Goal: Task Accomplishment & Management: Manage account settings

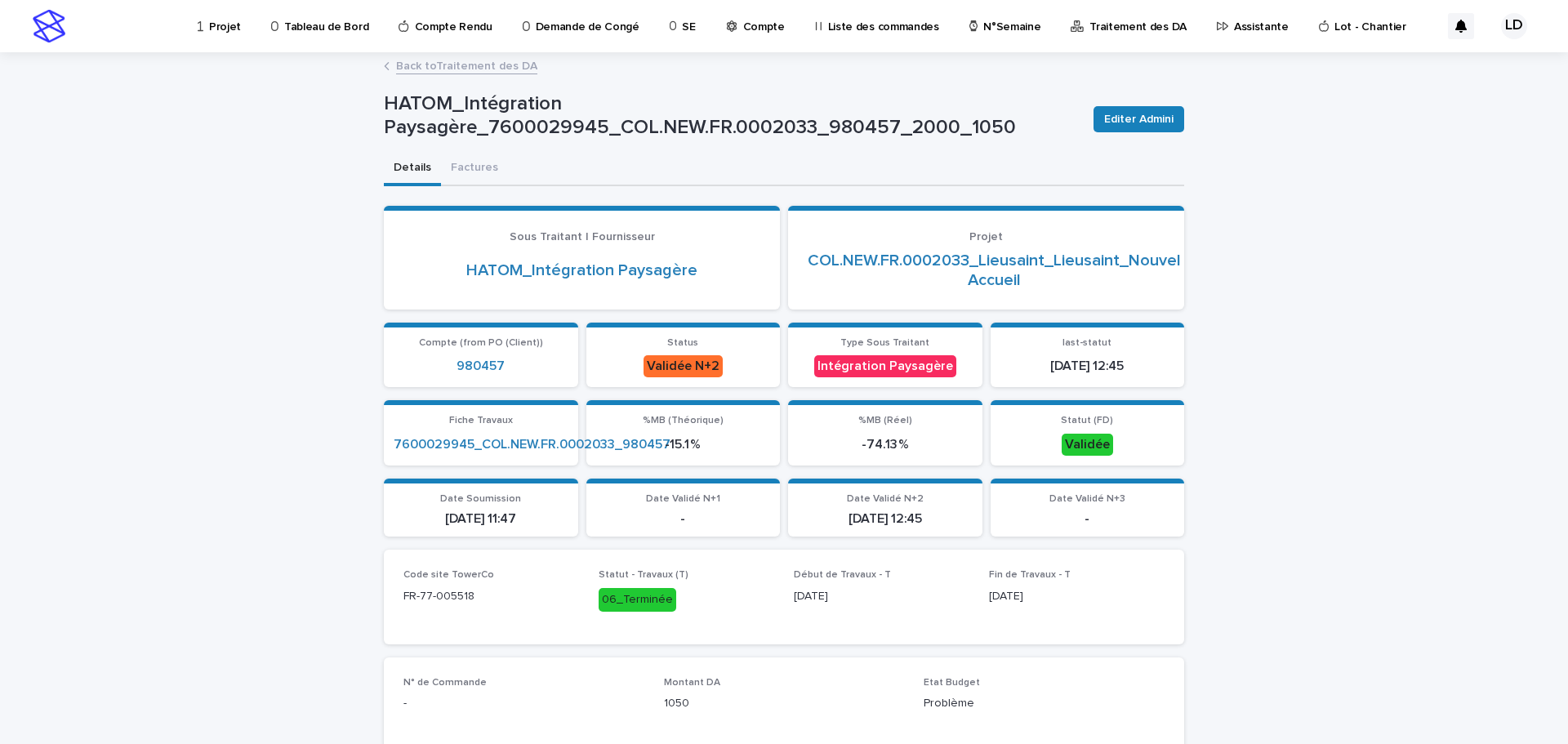
drag, startPoint x: 1414, startPoint y: 178, endPoint x: 1396, endPoint y: 149, distance: 34.1
click at [1235, 24] on p "Assistante" at bounding box center [1262, 17] width 55 height 34
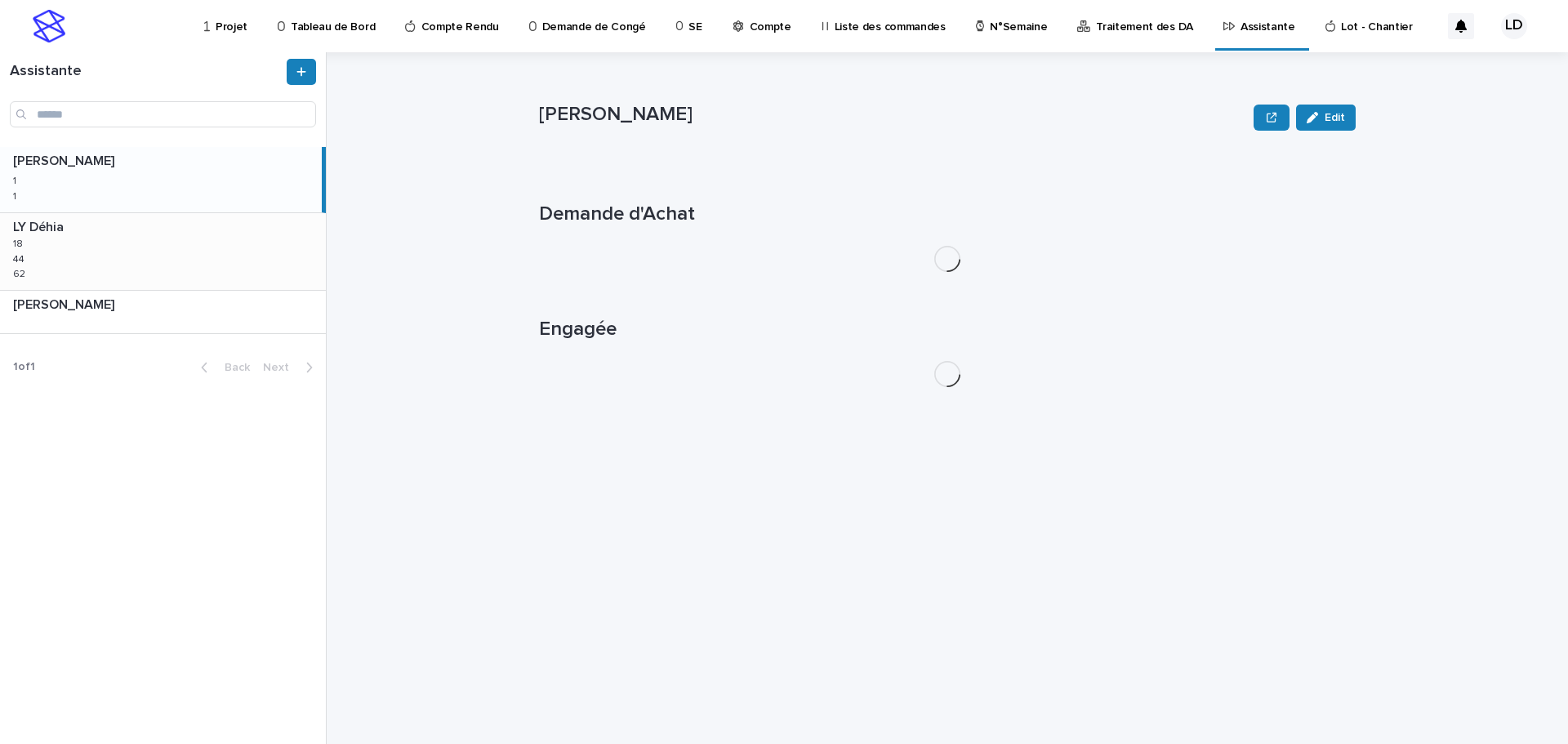
click at [96, 255] on div "LY Déhia LY Déhia 18 18 44 44 62 62" at bounding box center [163, 252] width 326 height 77
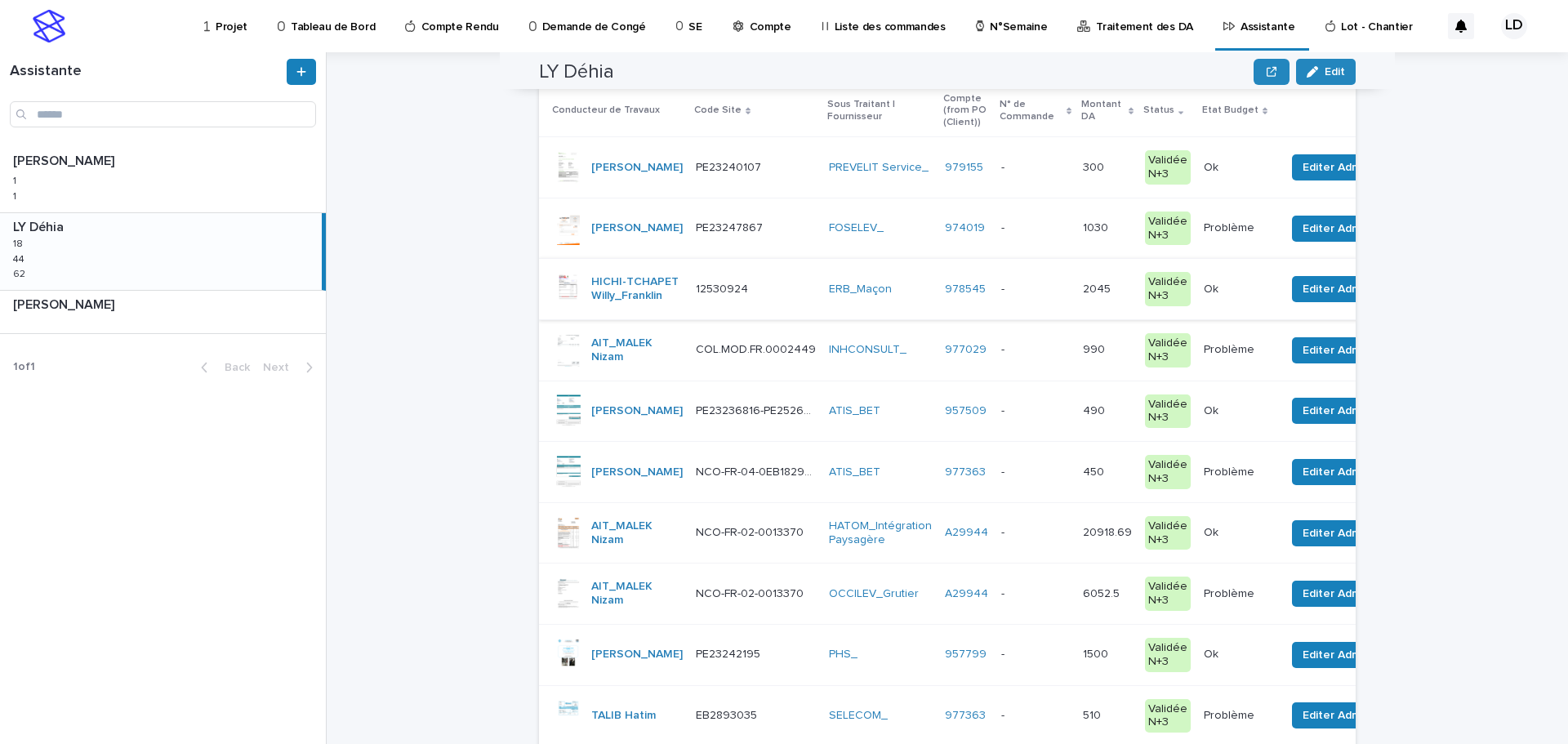
scroll to position [409, 0]
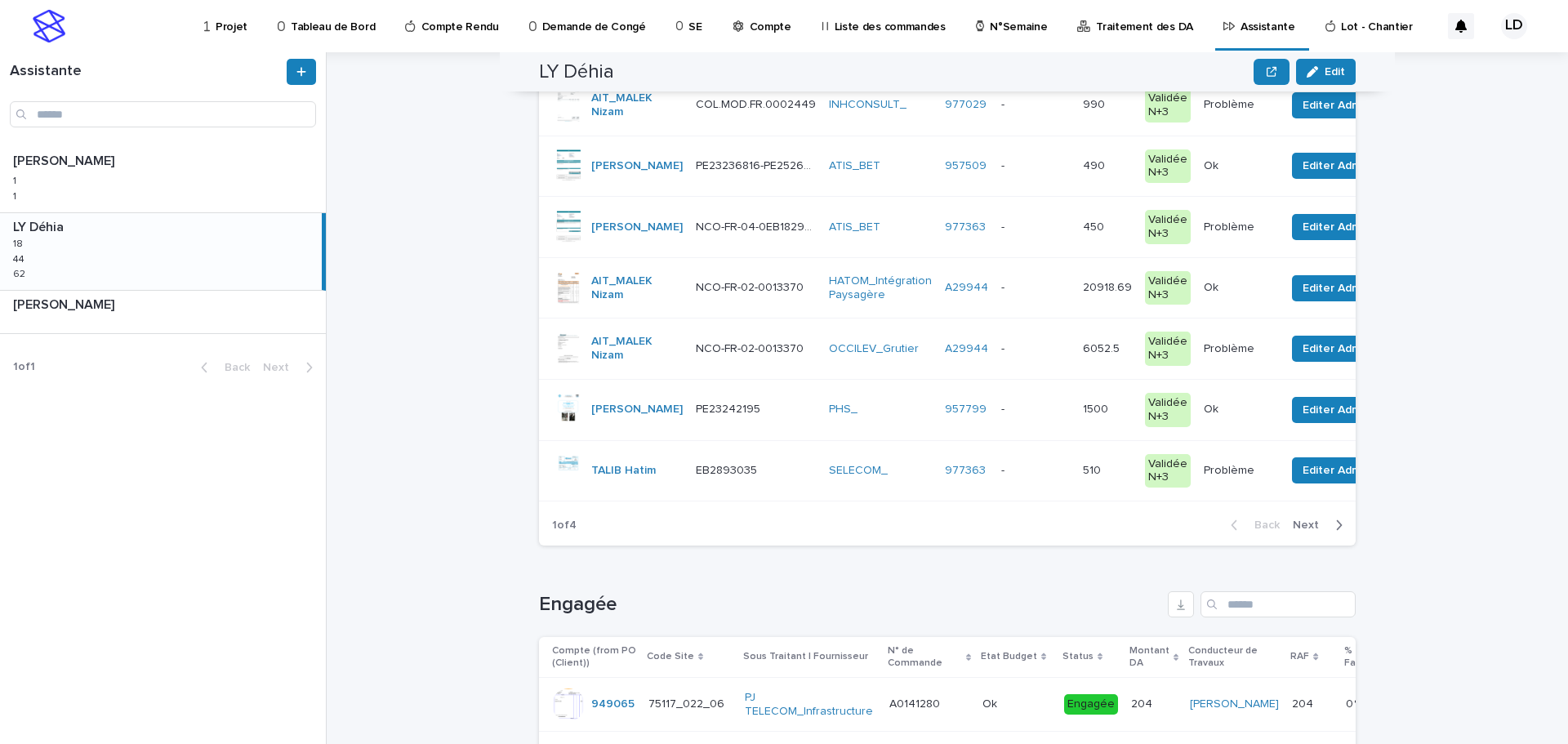
click at [1302, 531] on span "Next" at bounding box center [1311, 526] width 36 height 12
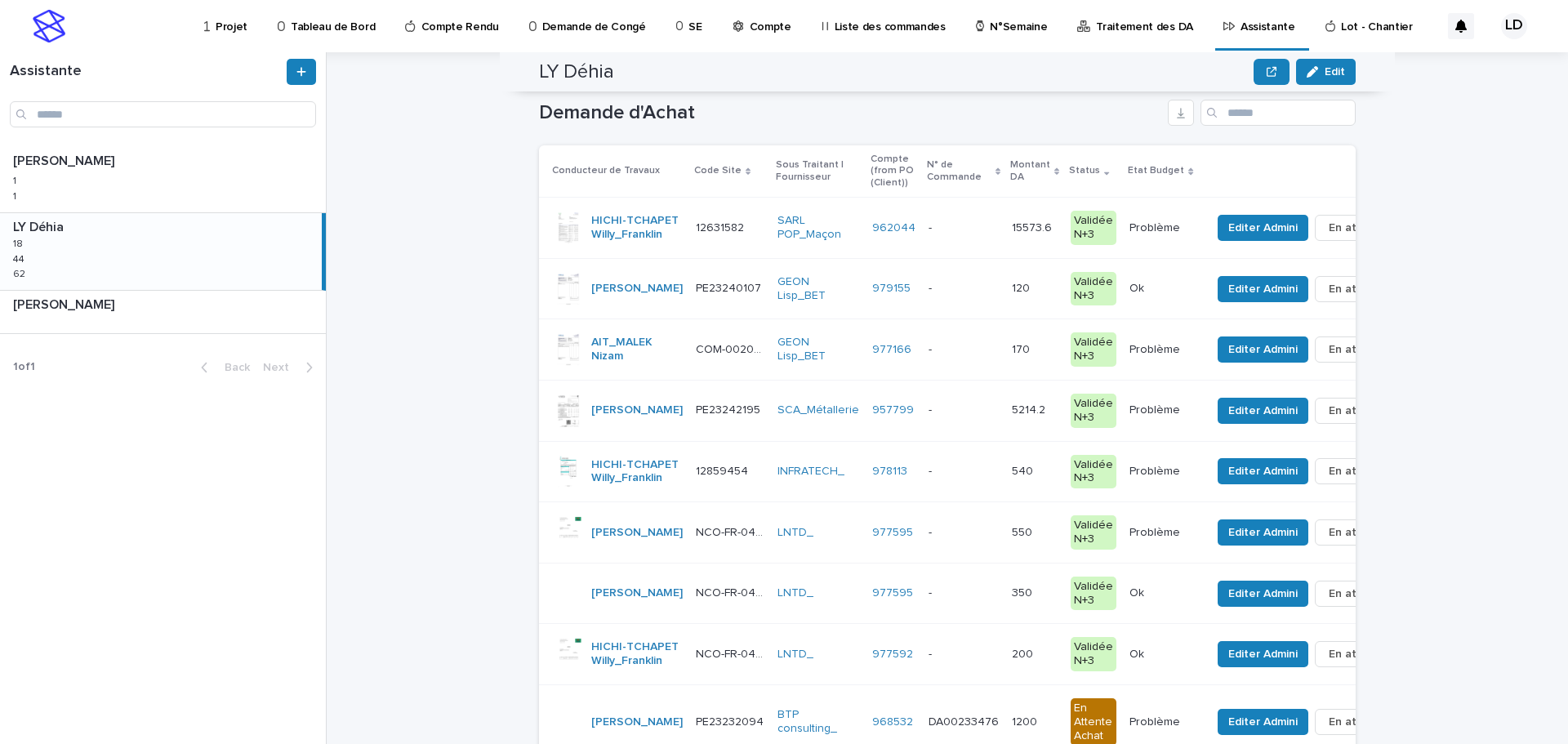
scroll to position [430, 0]
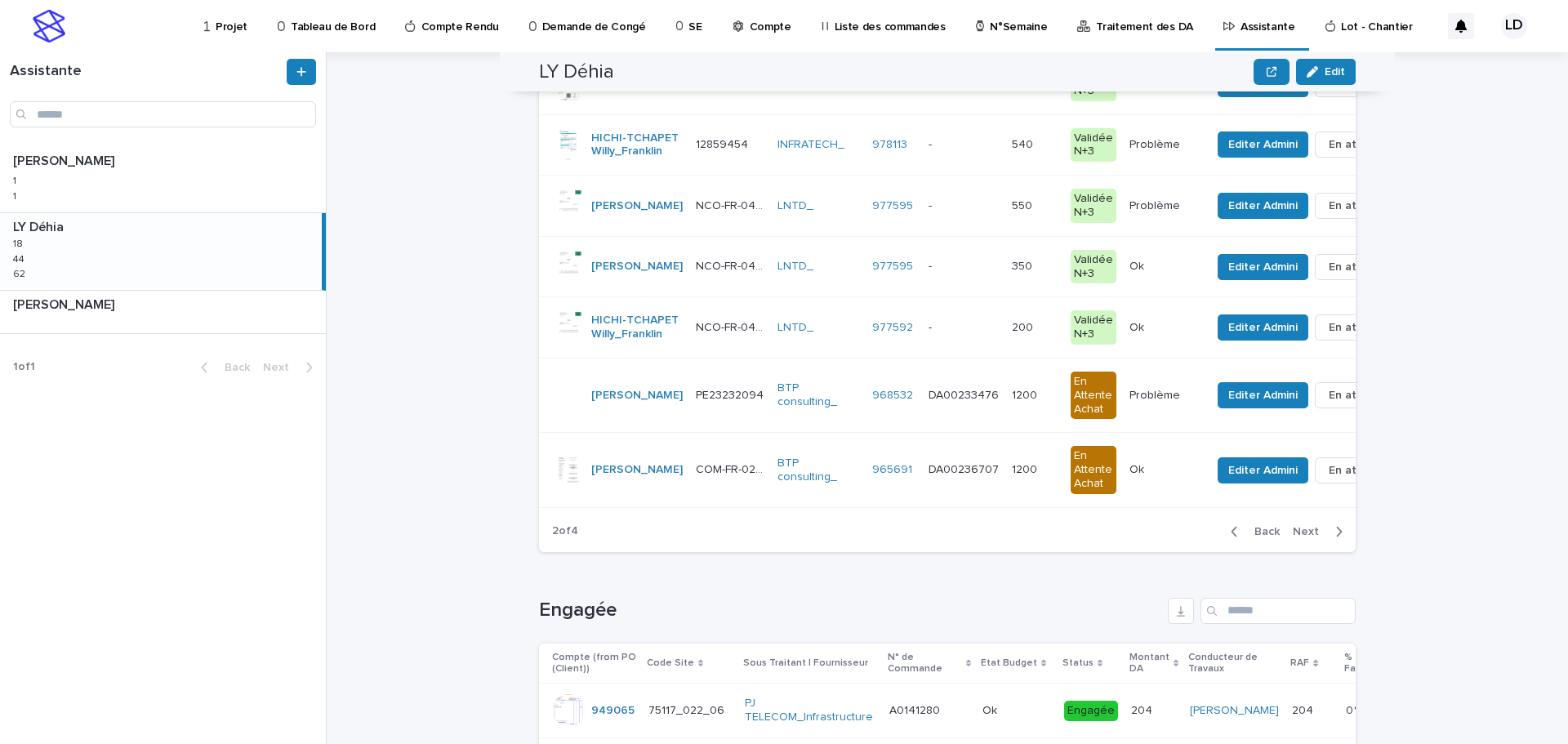
click at [1306, 537] on span "Next" at bounding box center [1311, 532] width 36 height 12
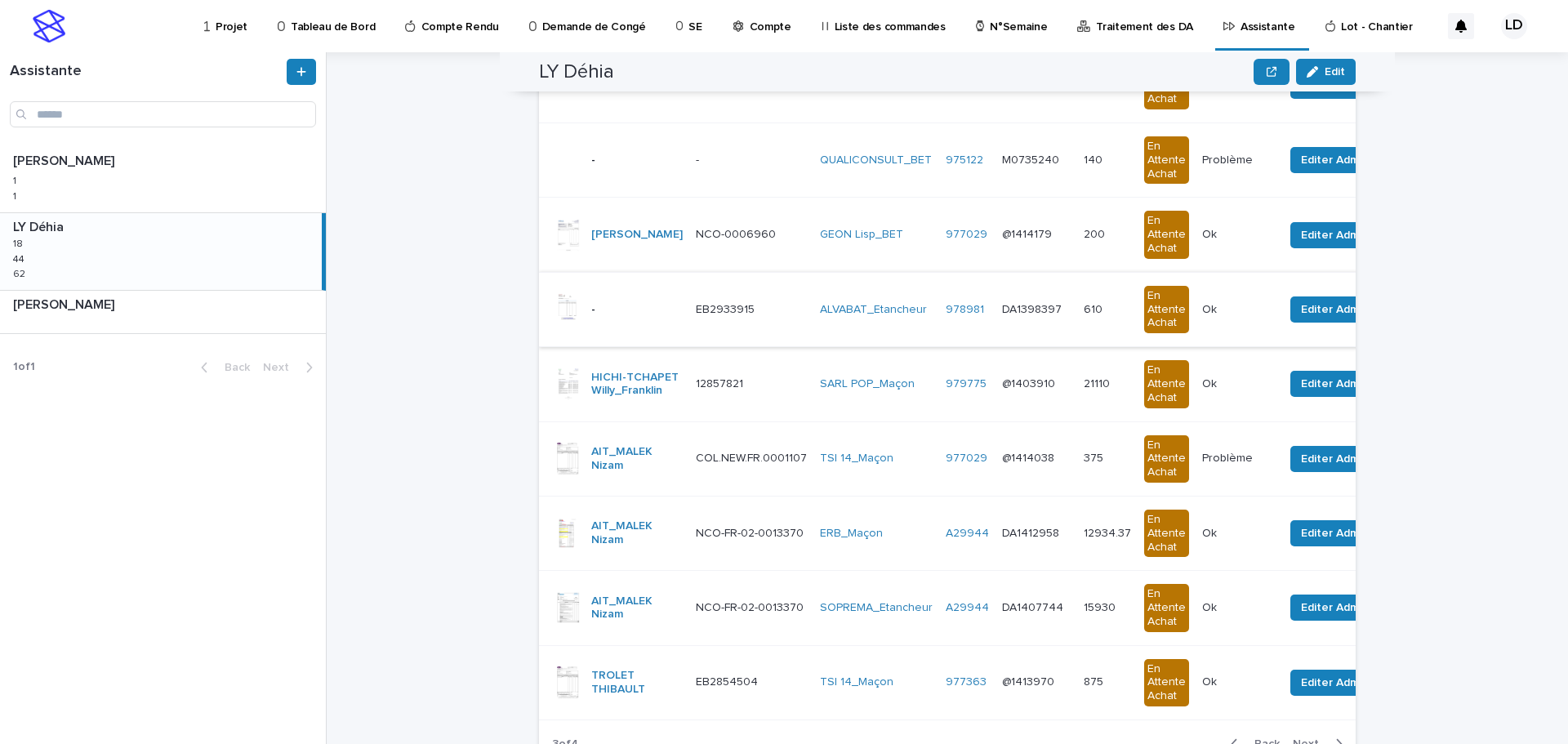
scroll to position [571, 0]
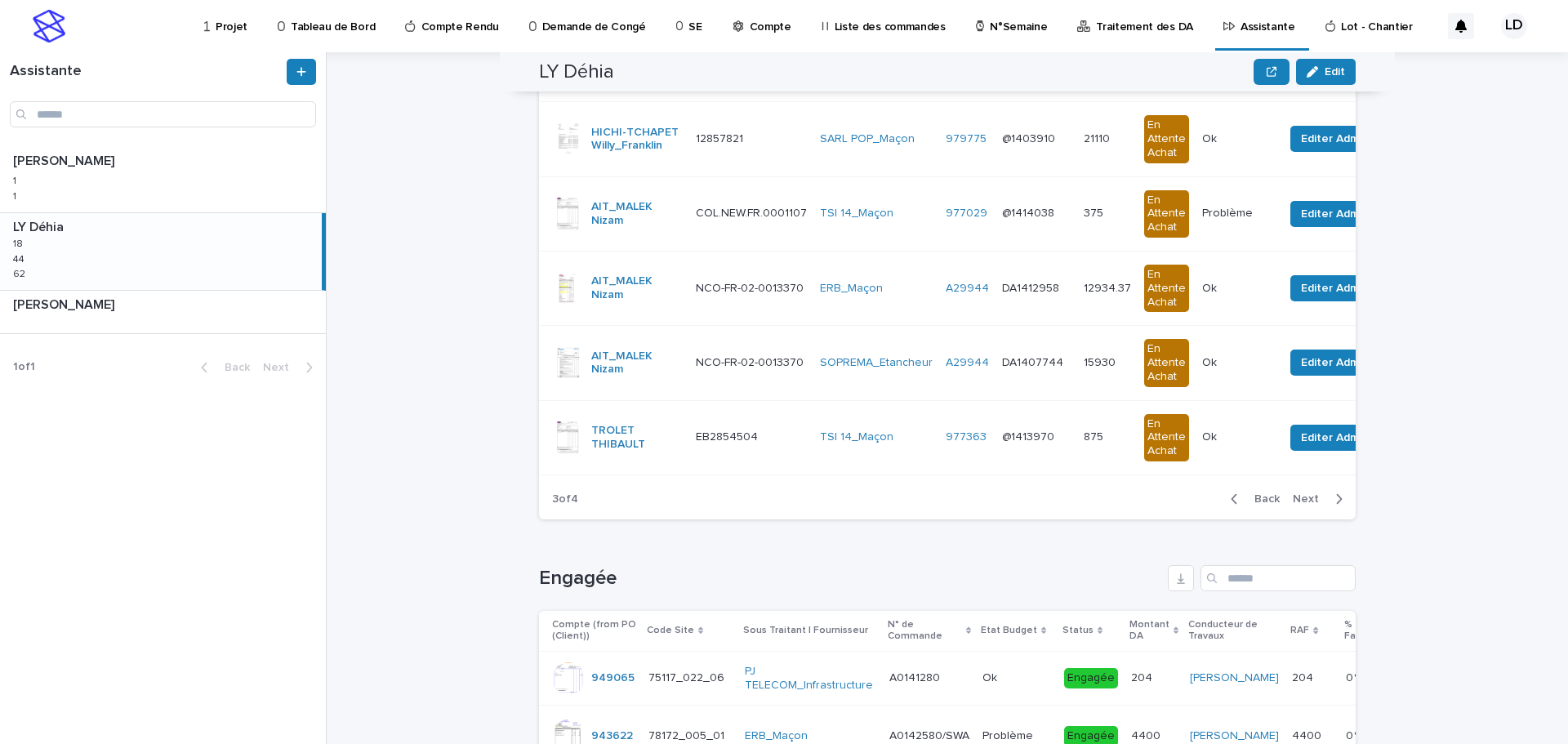
click at [1266, 505] on span "Back" at bounding box center [1263, 499] width 35 height 12
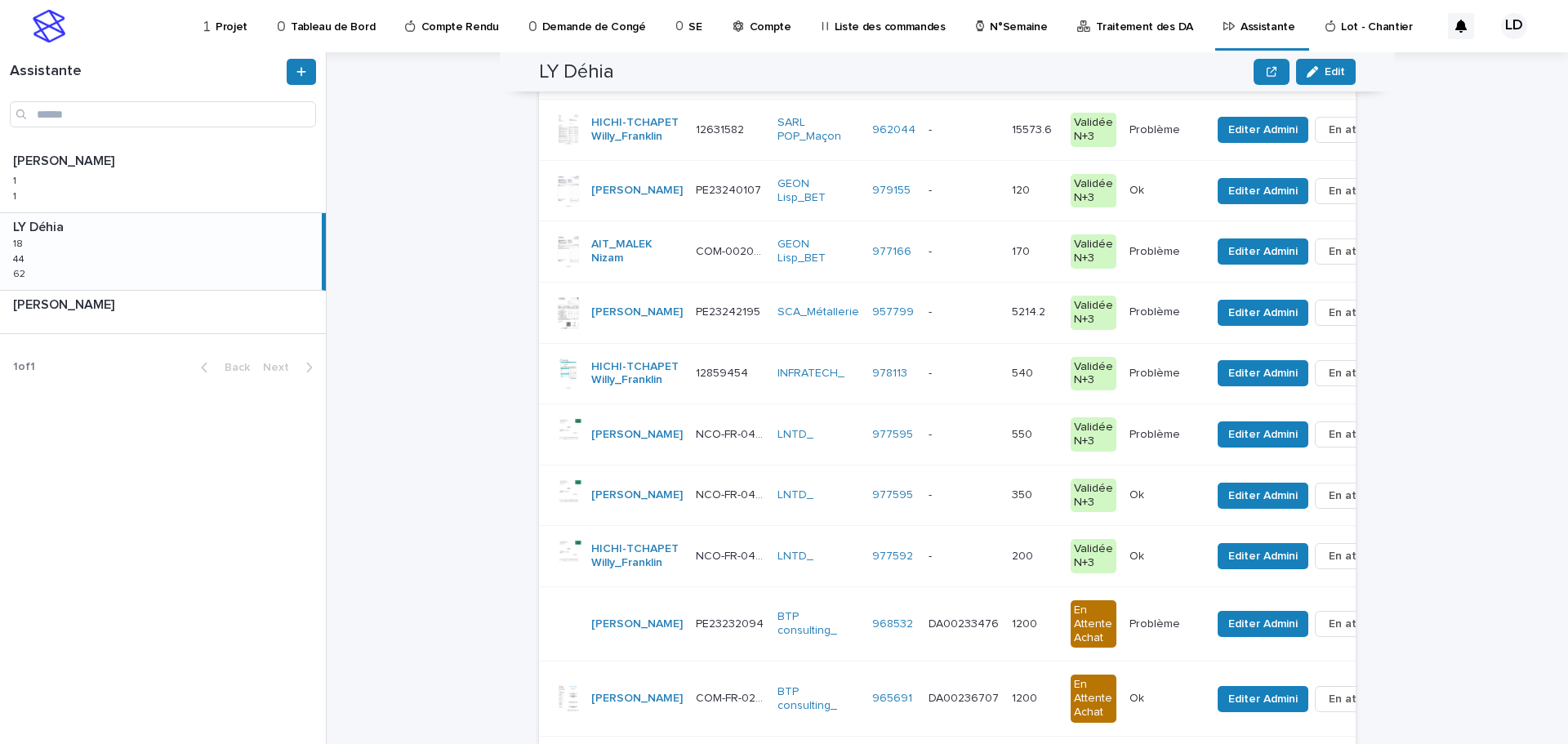
scroll to position [283, 0]
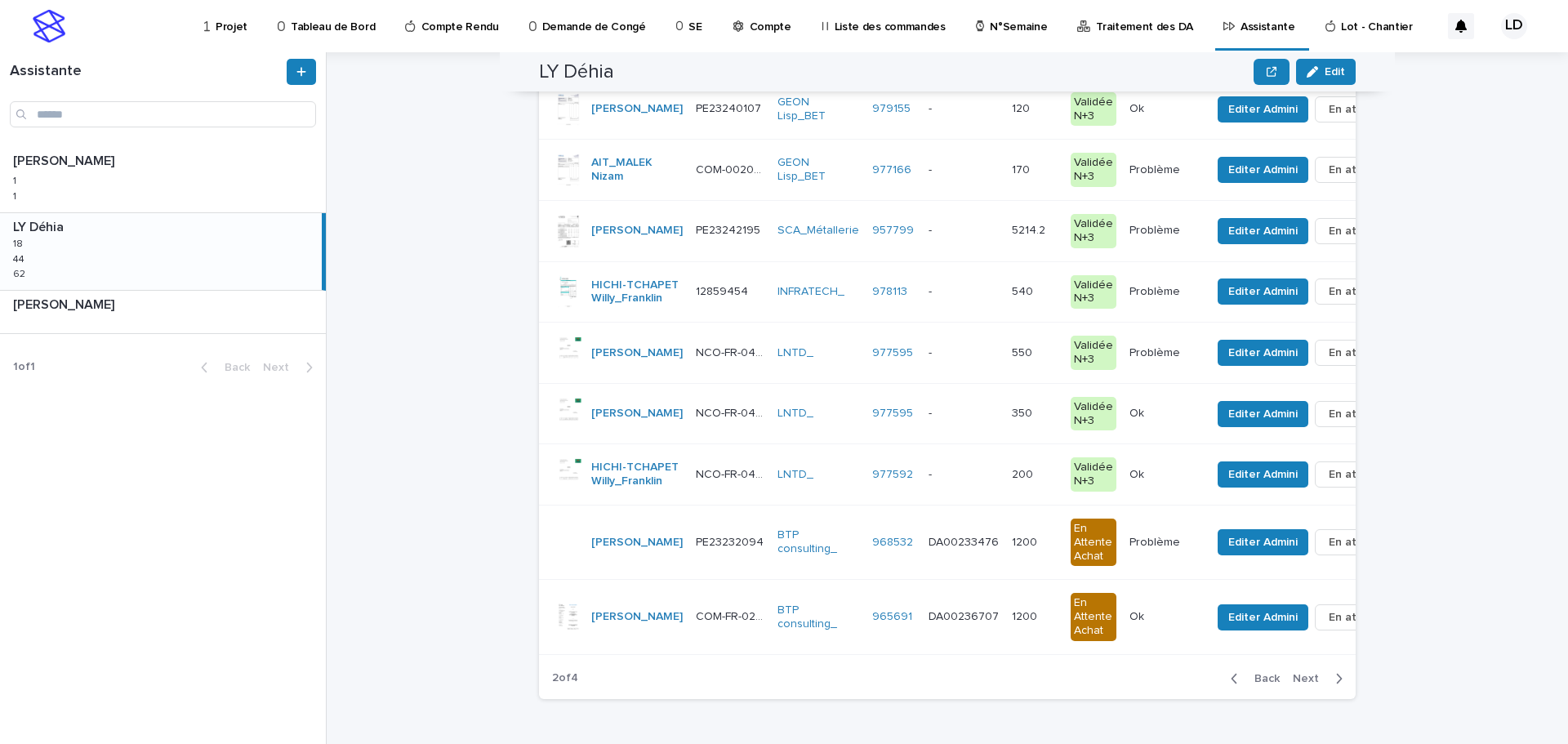
click at [1261, 685] on span "Back" at bounding box center [1263, 679] width 35 height 12
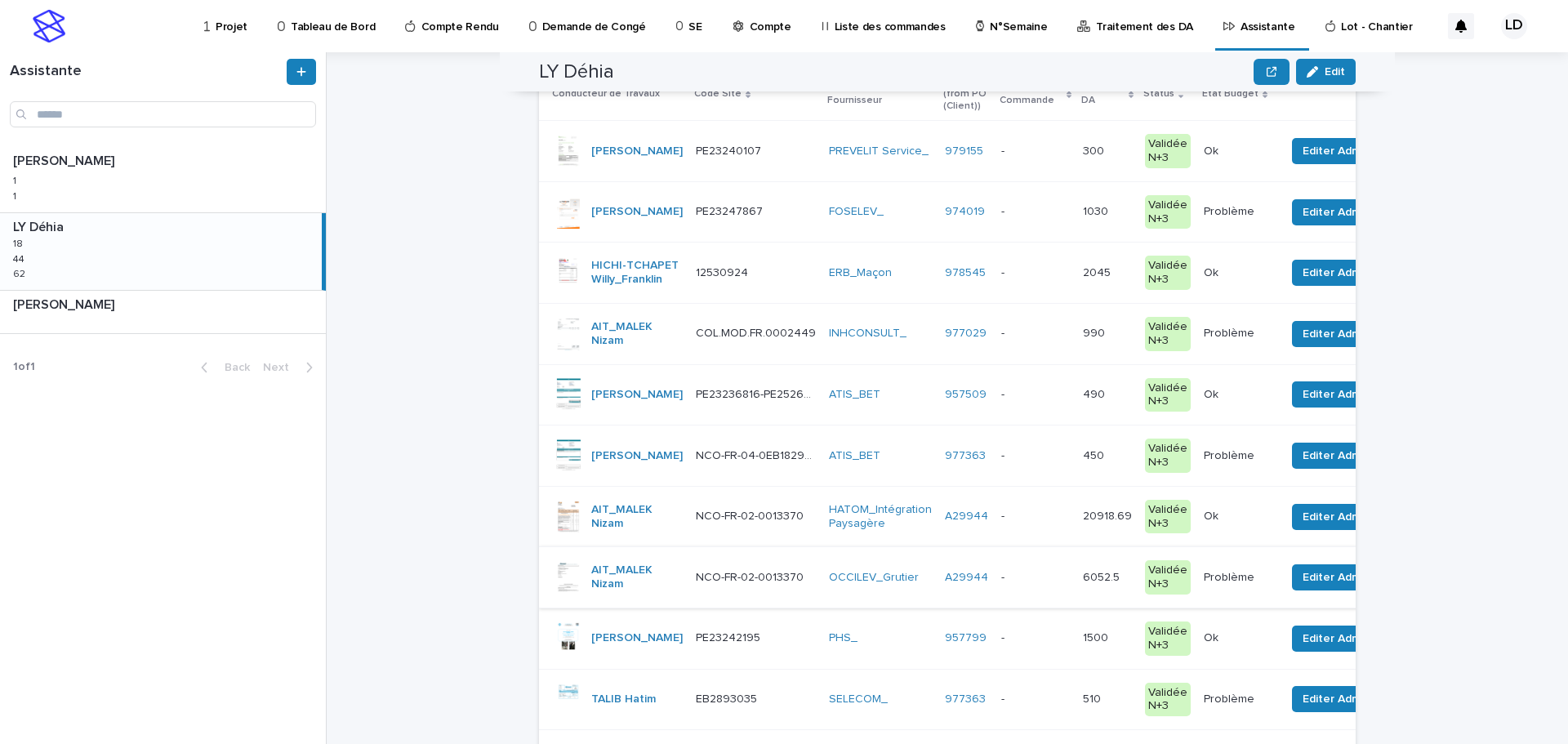
scroll to position [98, 0]
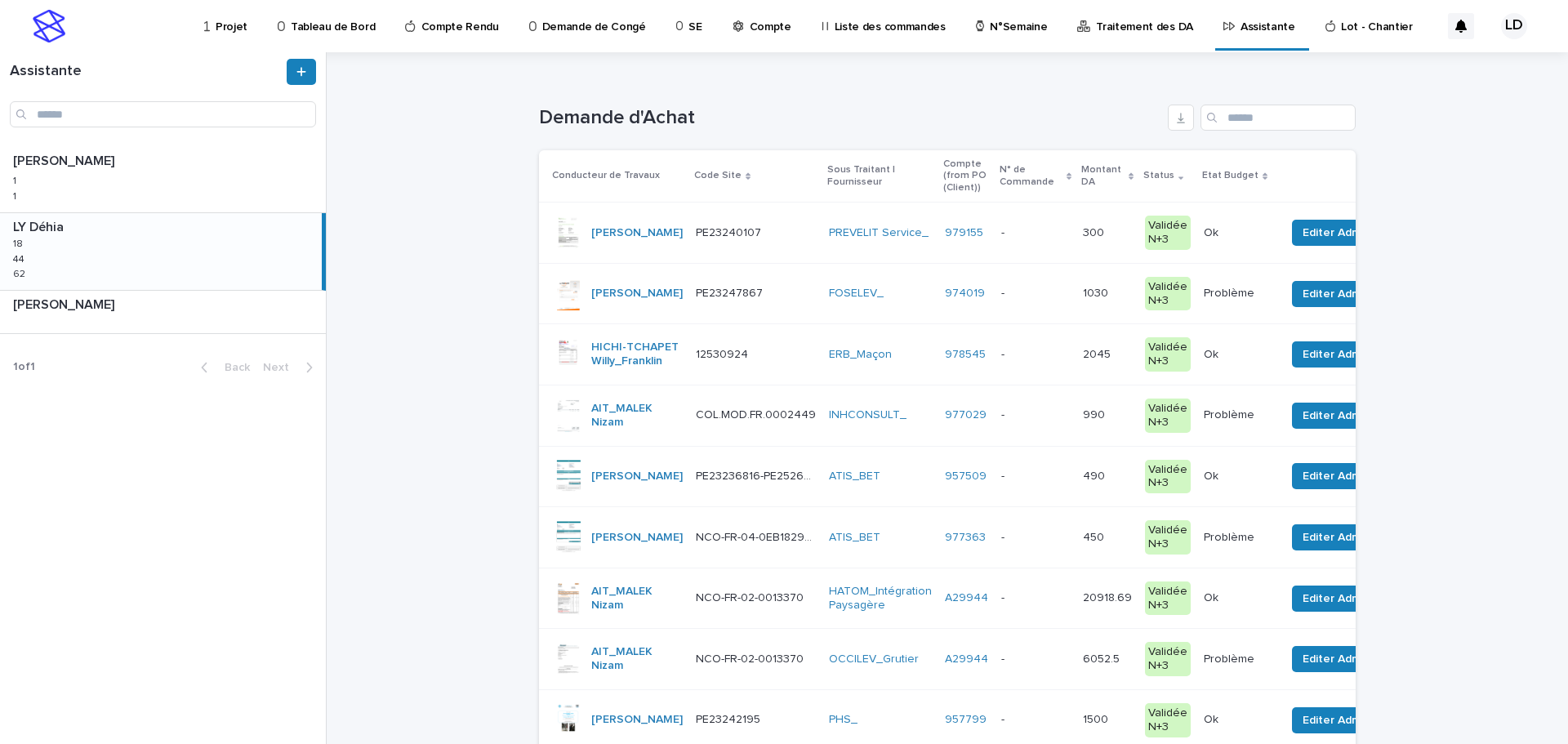
click at [853, 262] on td "PREVELIT Service_" at bounding box center [881, 233] width 116 height 61
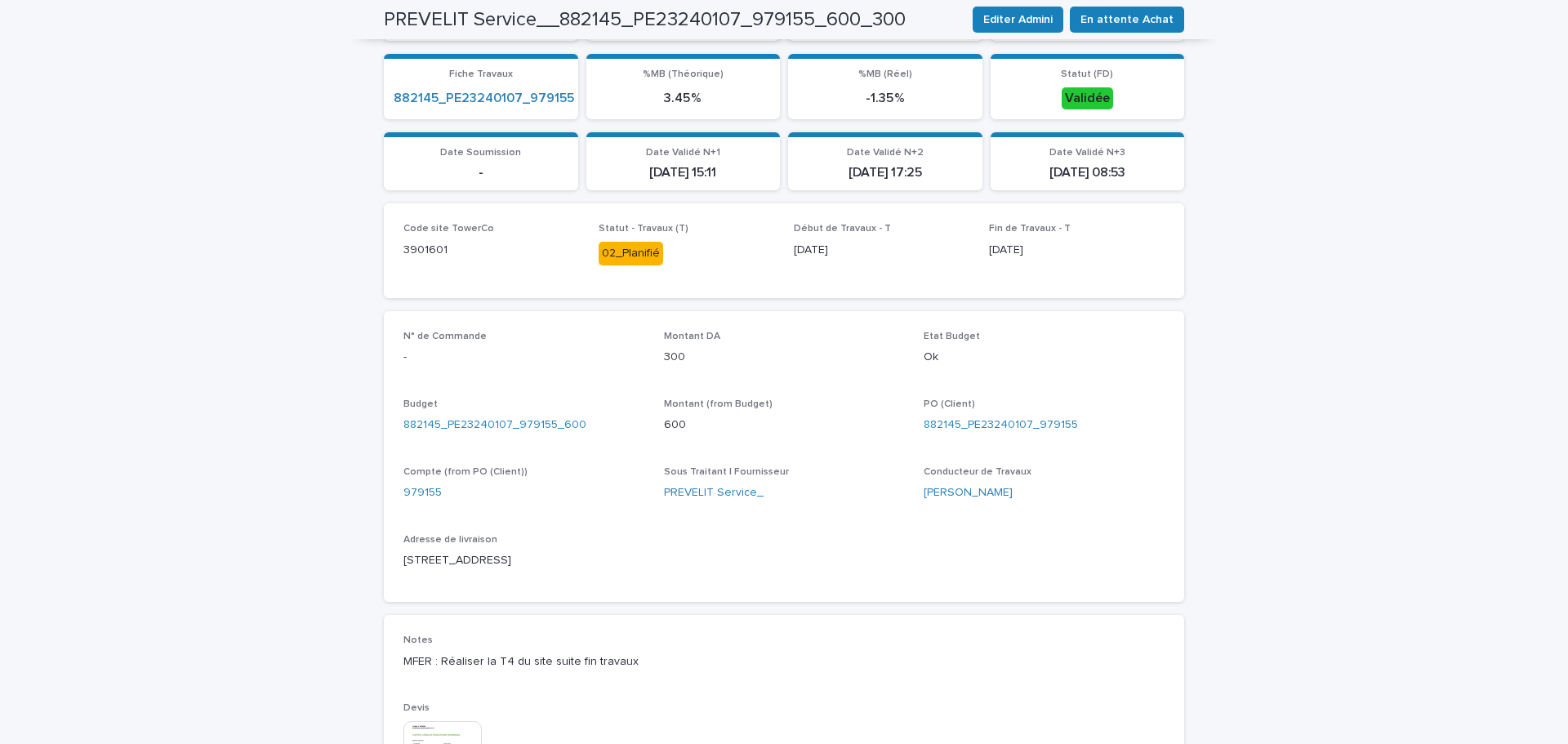
scroll to position [571, 0]
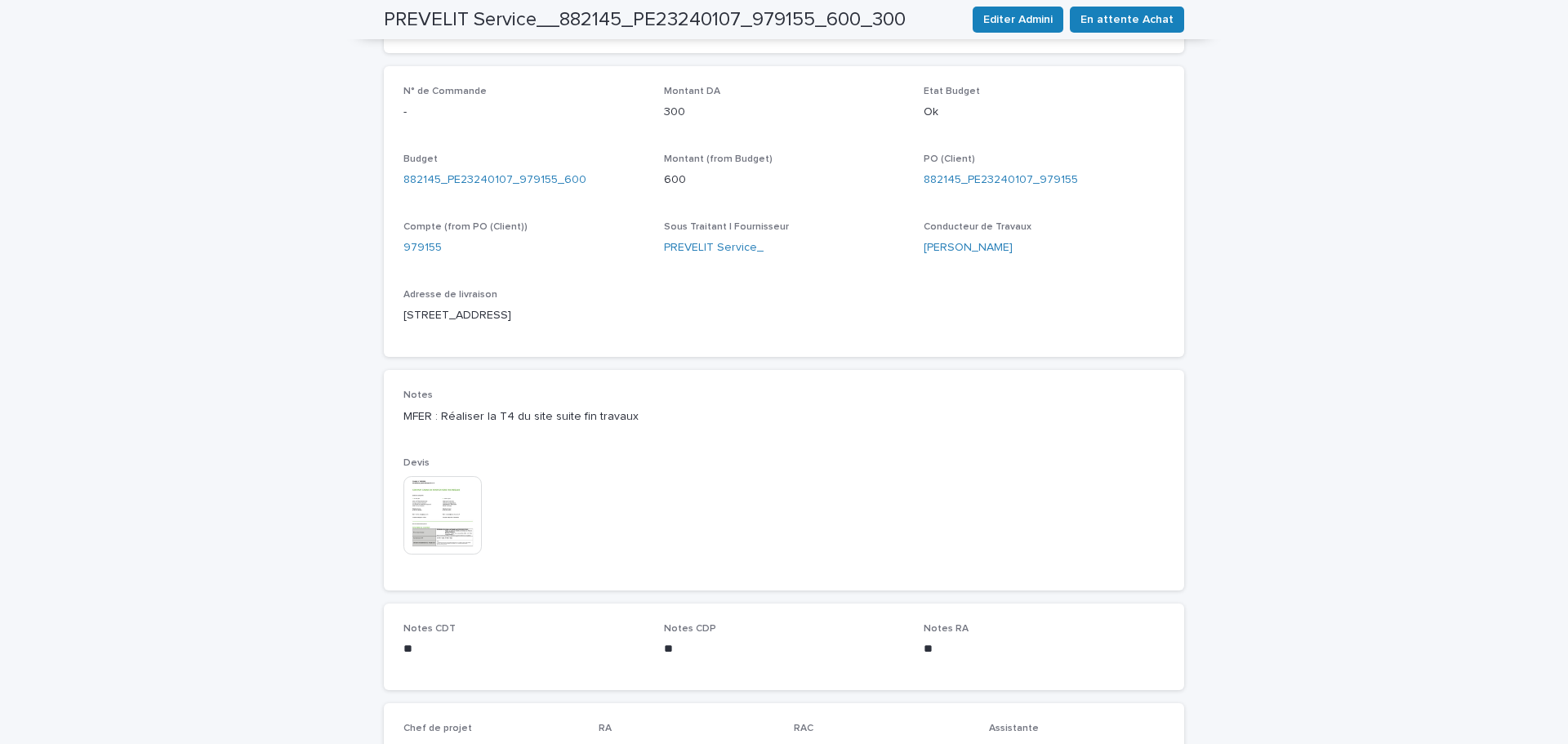
click at [451, 515] on img at bounding box center [443, 515] width 78 height 78
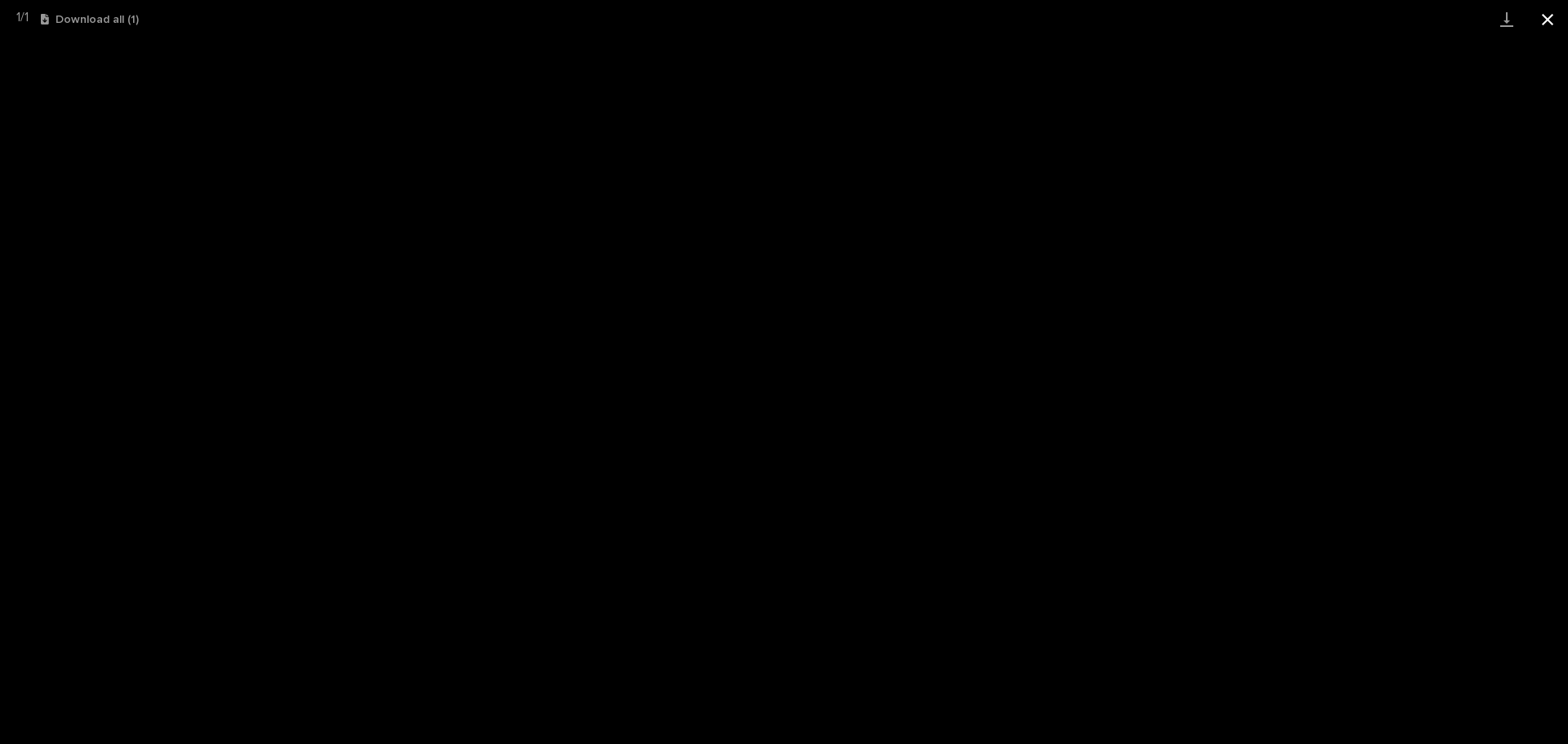
click at [1538, 18] on button "Close gallery" at bounding box center [1548, 19] width 41 height 38
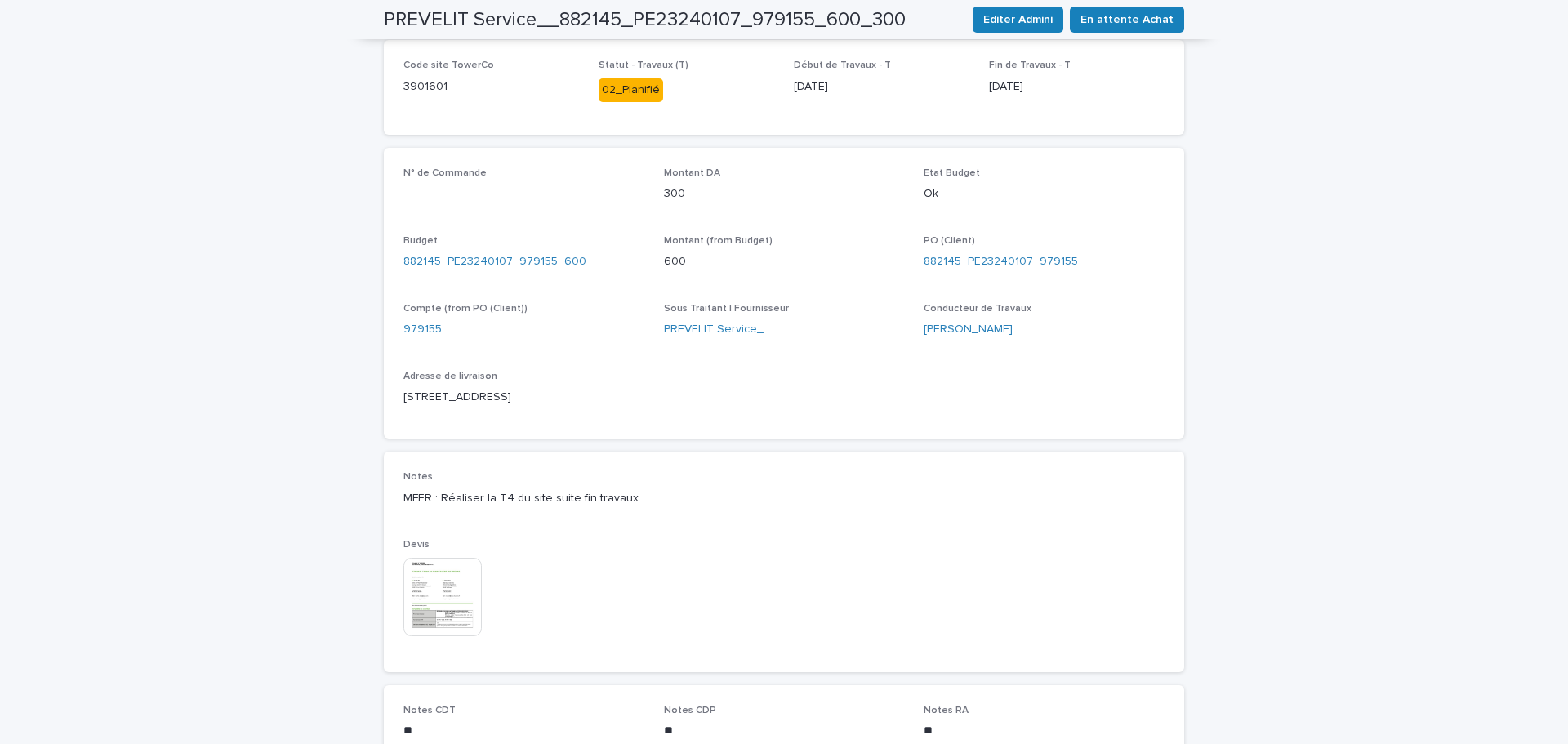
scroll to position [245, 0]
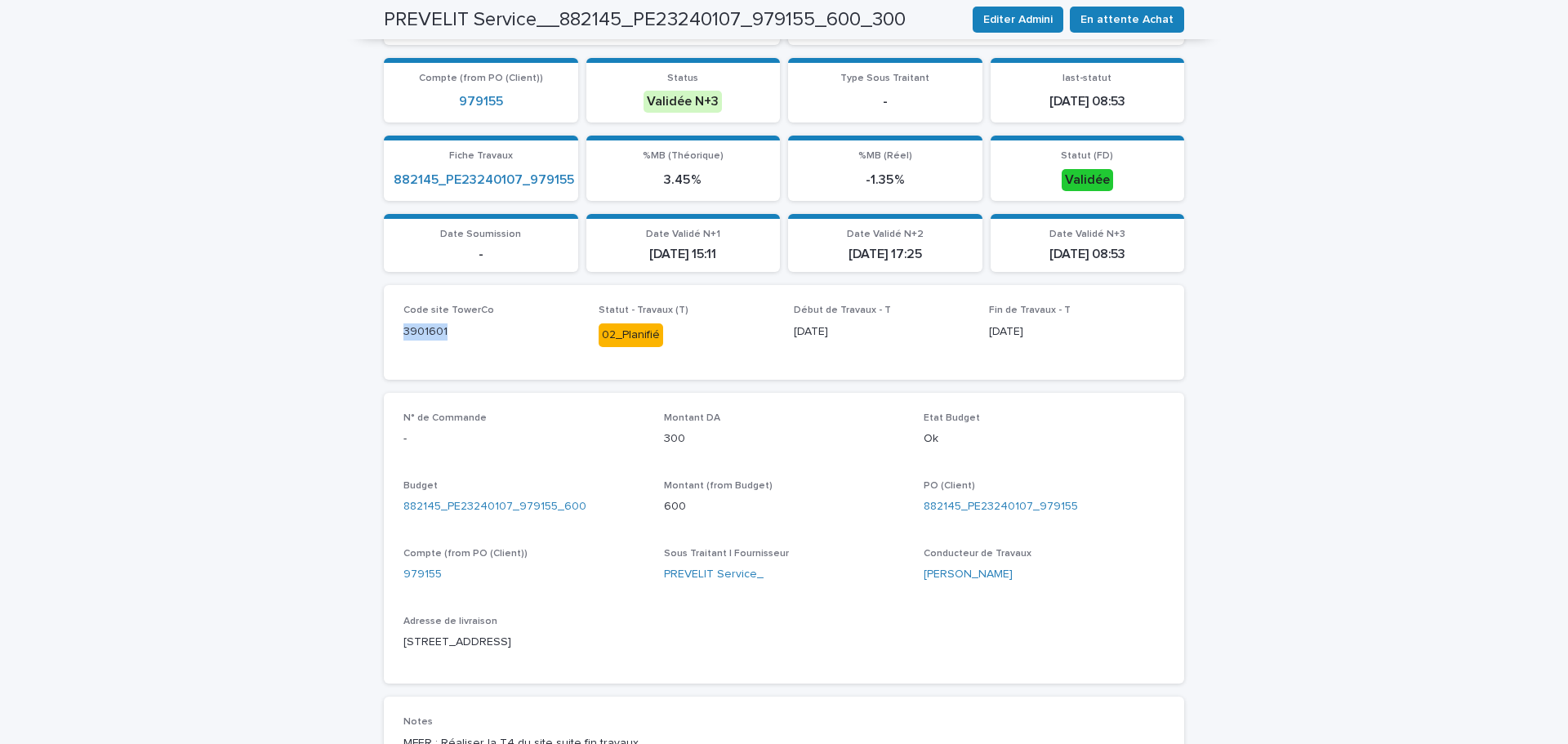
drag, startPoint x: 451, startPoint y: 334, endPoint x: 378, endPoint y: 334, distance: 73.0
click at [384, 334] on div "Code site TowerCo 3901601 Statut - Travaux (T) 02_Planifié Début de Travaux - T…" at bounding box center [784, 332] width 801 height 94
copy p "3901601"
drag, startPoint x: 1069, startPoint y: 506, endPoint x: 963, endPoint y: 507, distance: 106.0
click at [963, 507] on div "882145_PE23240107_979155" at bounding box center [1043, 507] width 241 height 18
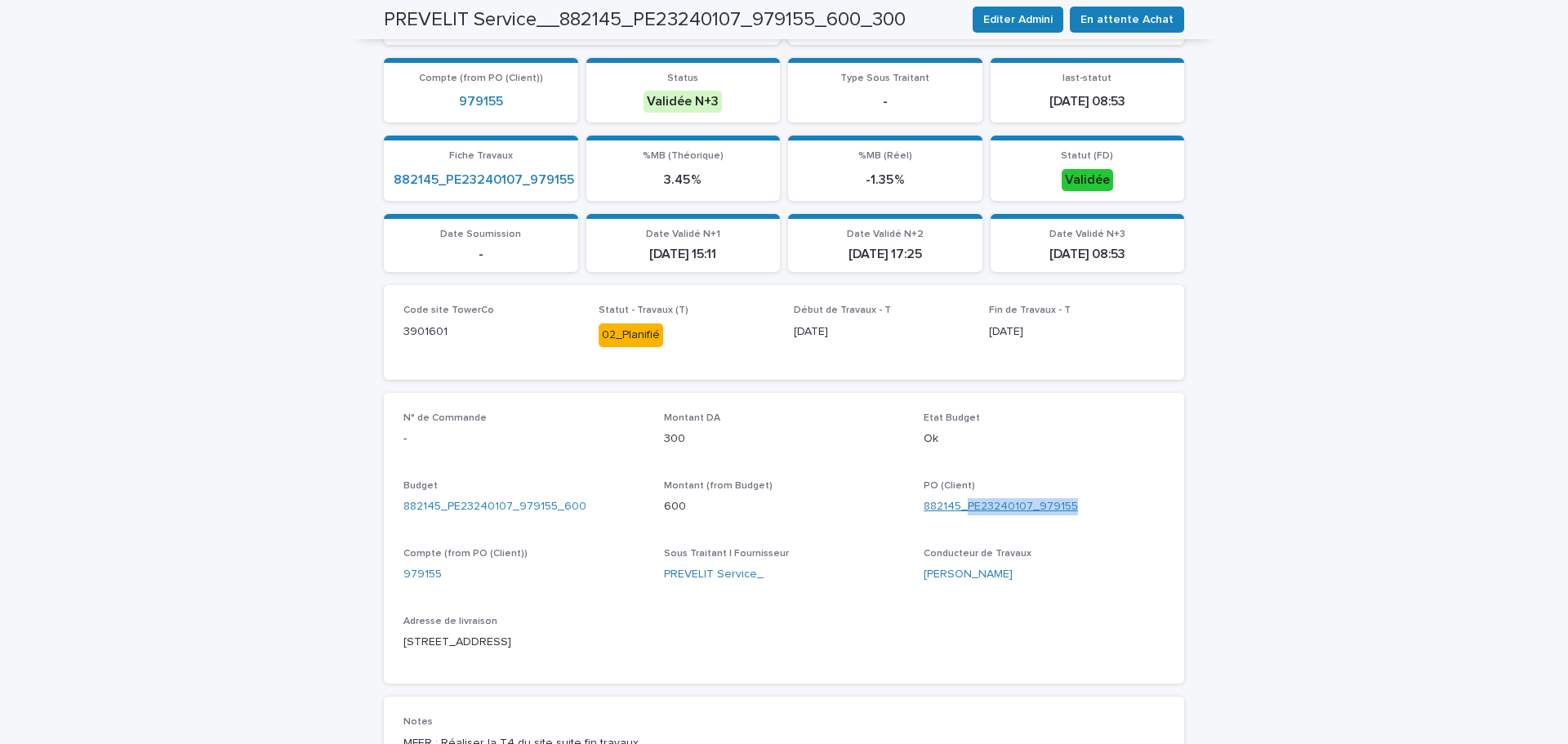
copy link "PE23240107_979155"
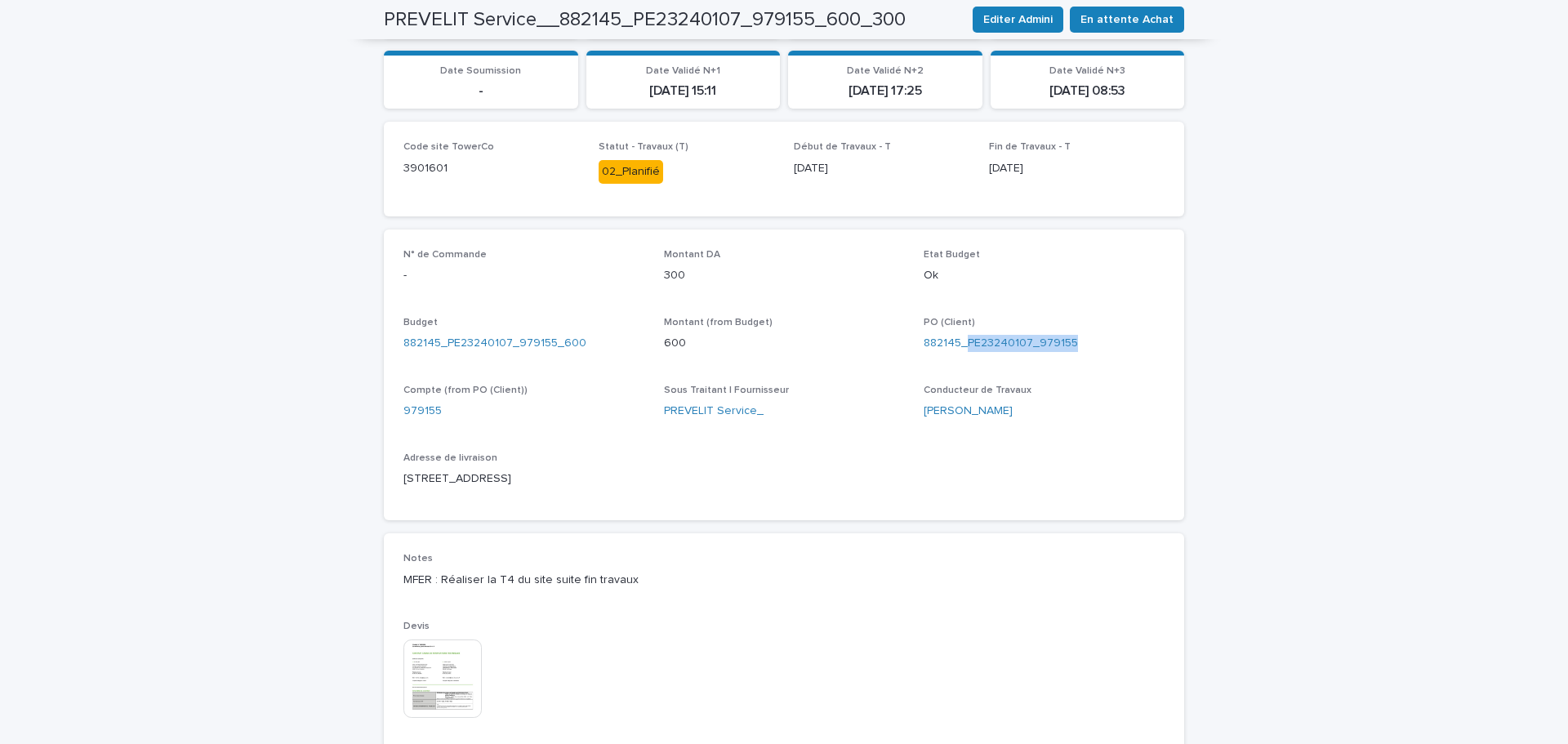
drag, startPoint x: 437, startPoint y: 577, endPoint x: 664, endPoint y: 579, distance: 227.0
click at [664, 579] on p "MFER : Réaliser la T4 du site suite fin travaux" at bounding box center [784, 580] width 762 height 18
copy p "Réaliser la T4 du site suite fin travaux"
click at [462, 670] on img at bounding box center [443, 679] width 78 height 78
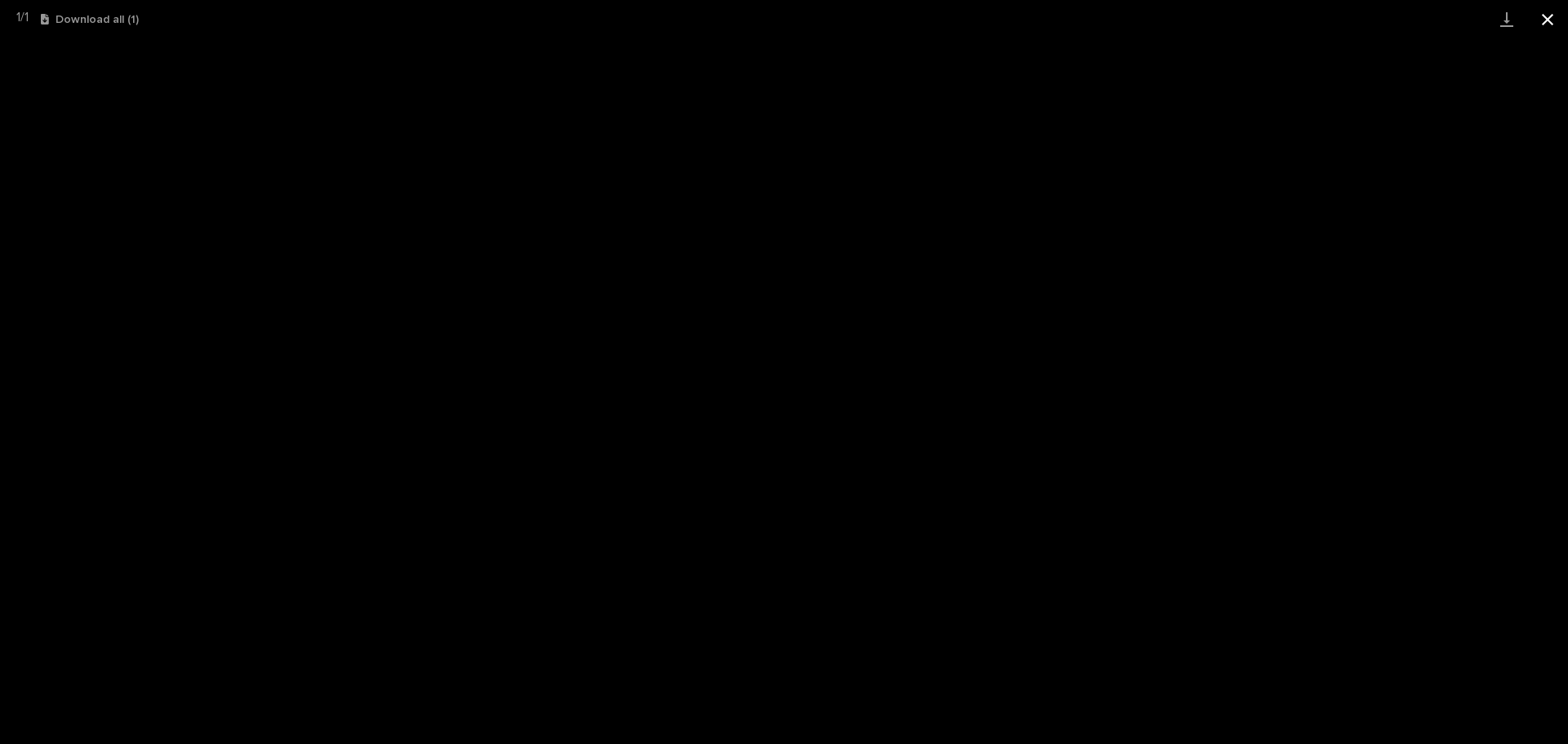
click at [1548, 22] on button "Close gallery" at bounding box center [1548, 19] width 41 height 38
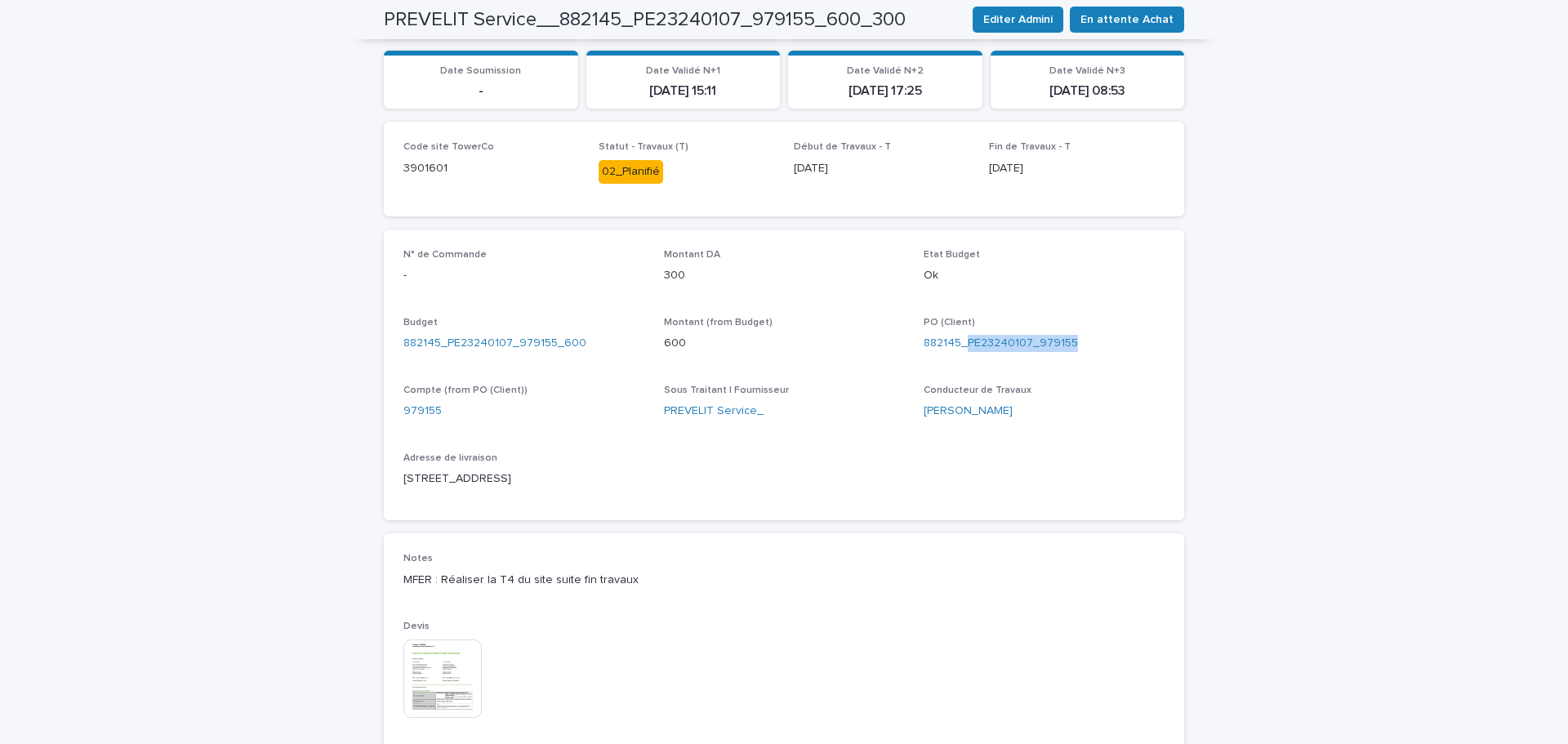
drag, startPoint x: 603, startPoint y: 478, endPoint x: 363, endPoint y: 483, distance: 240.1
click at [363, 483] on div "Loading... Saving… Loading... Saving… PREVELIT Service__882145_PE23240107_97915…" at bounding box center [784, 346] width 1568 height 1403
copy p "23, rue Sauvieux 39240 Arinthod la Ville"
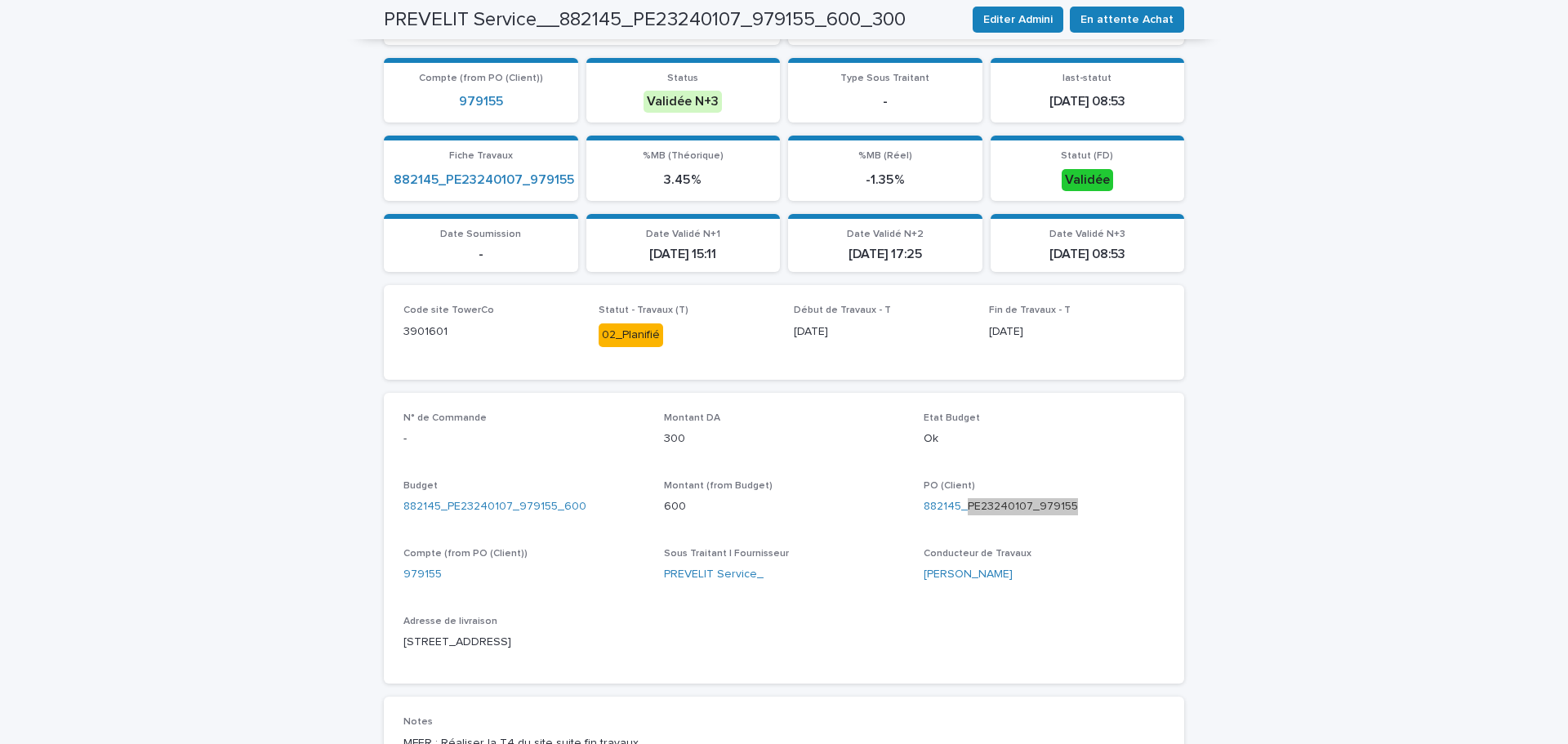
scroll to position [164, 0]
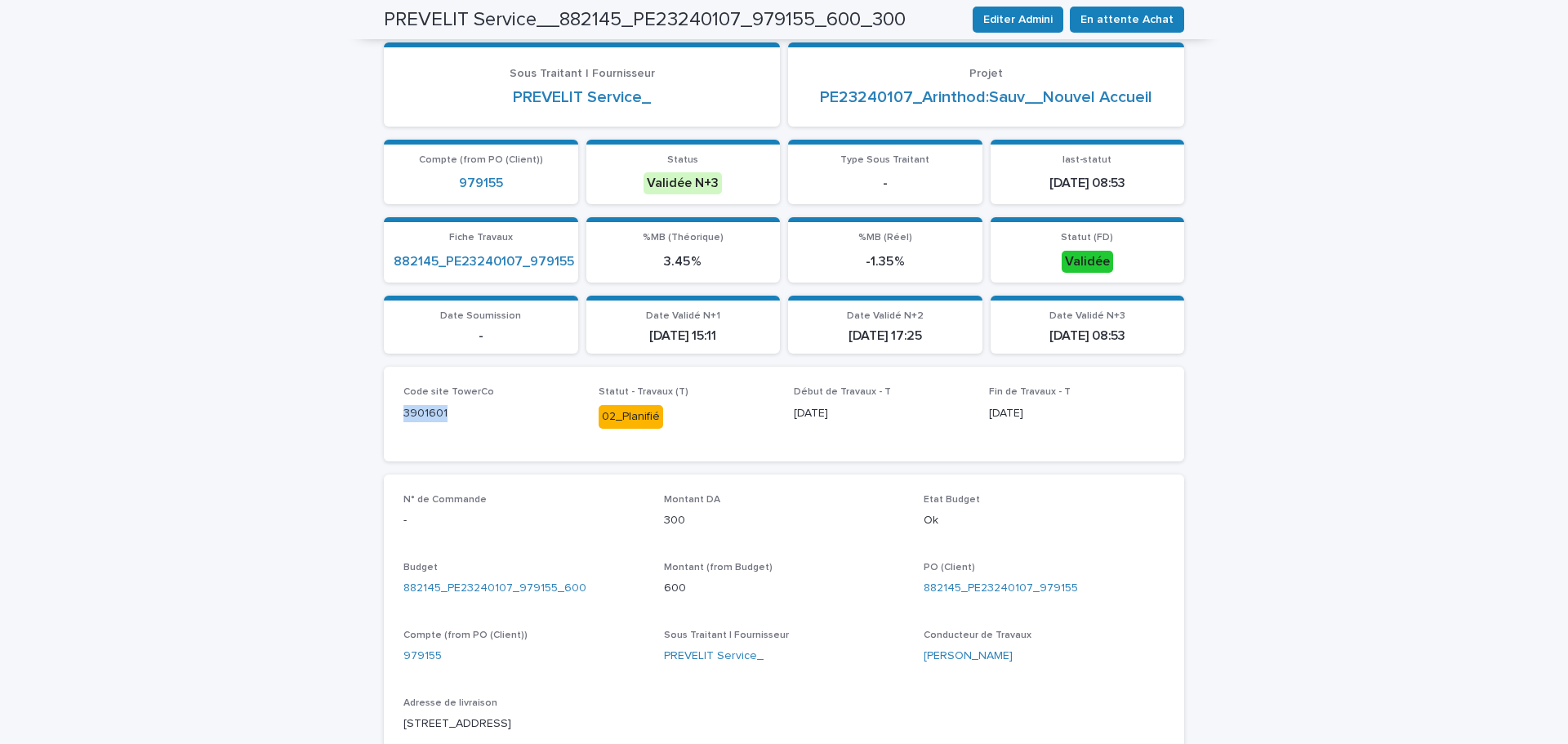
drag, startPoint x: 451, startPoint y: 420, endPoint x: 389, endPoint y: 416, distance: 62.1
click at [389, 416] on div "Code site TowerCo 3901601 Statut - Travaux (T) 02_Planifié Début de Travaux - T…" at bounding box center [784, 413] width 801 height 94
copy p "3901601"
drag, startPoint x: 1081, startPoint y: 590, endPoint x: 963, endPoint y: 593, distance: 118.0
click at [963, 593] on div "882145_PE23240107_979155" at bounding box center [1043, 589] width 241 height 18
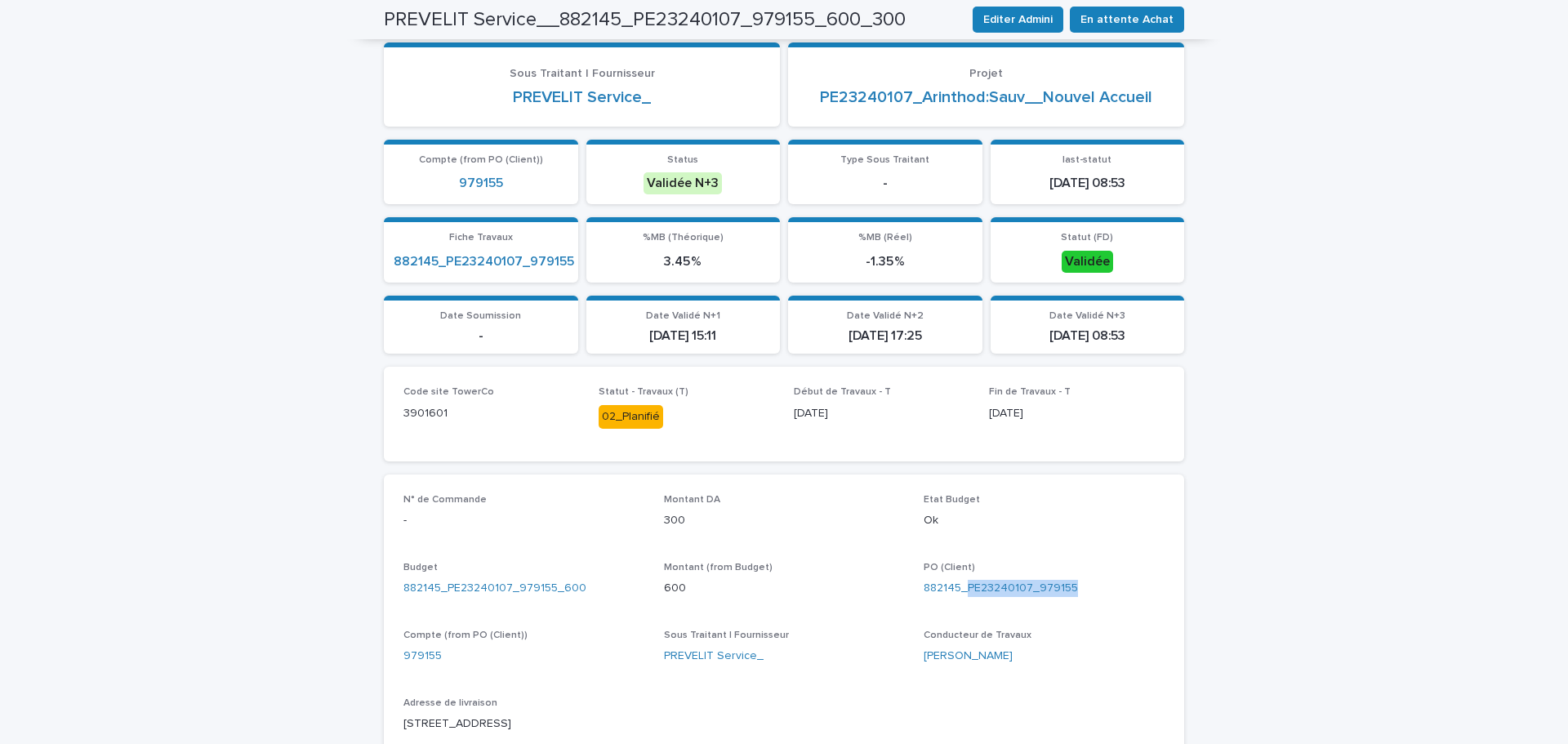
copy link "PE23240107_979155"
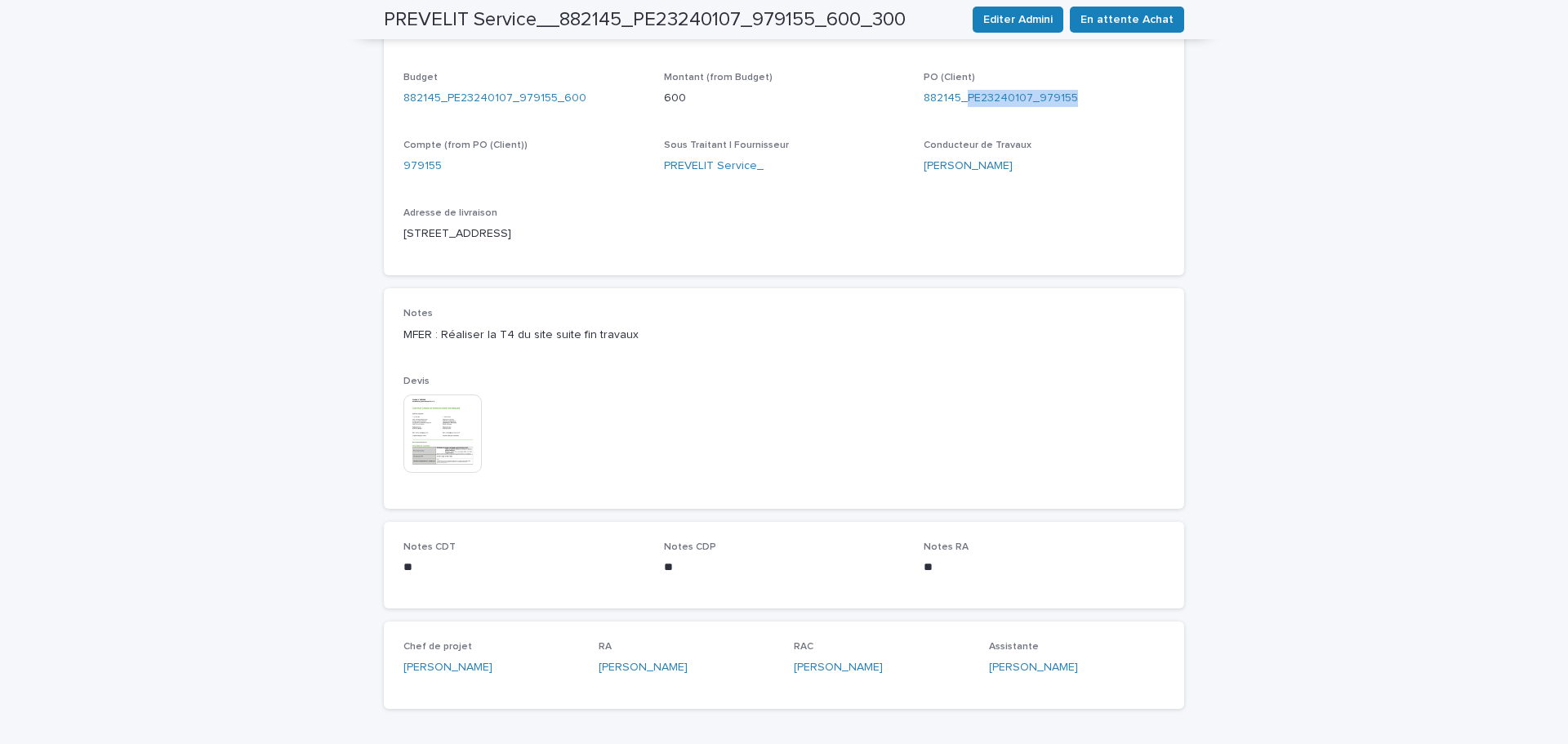
click at [428, 445] on img at bounding box center [443, 434] width 78 height 78
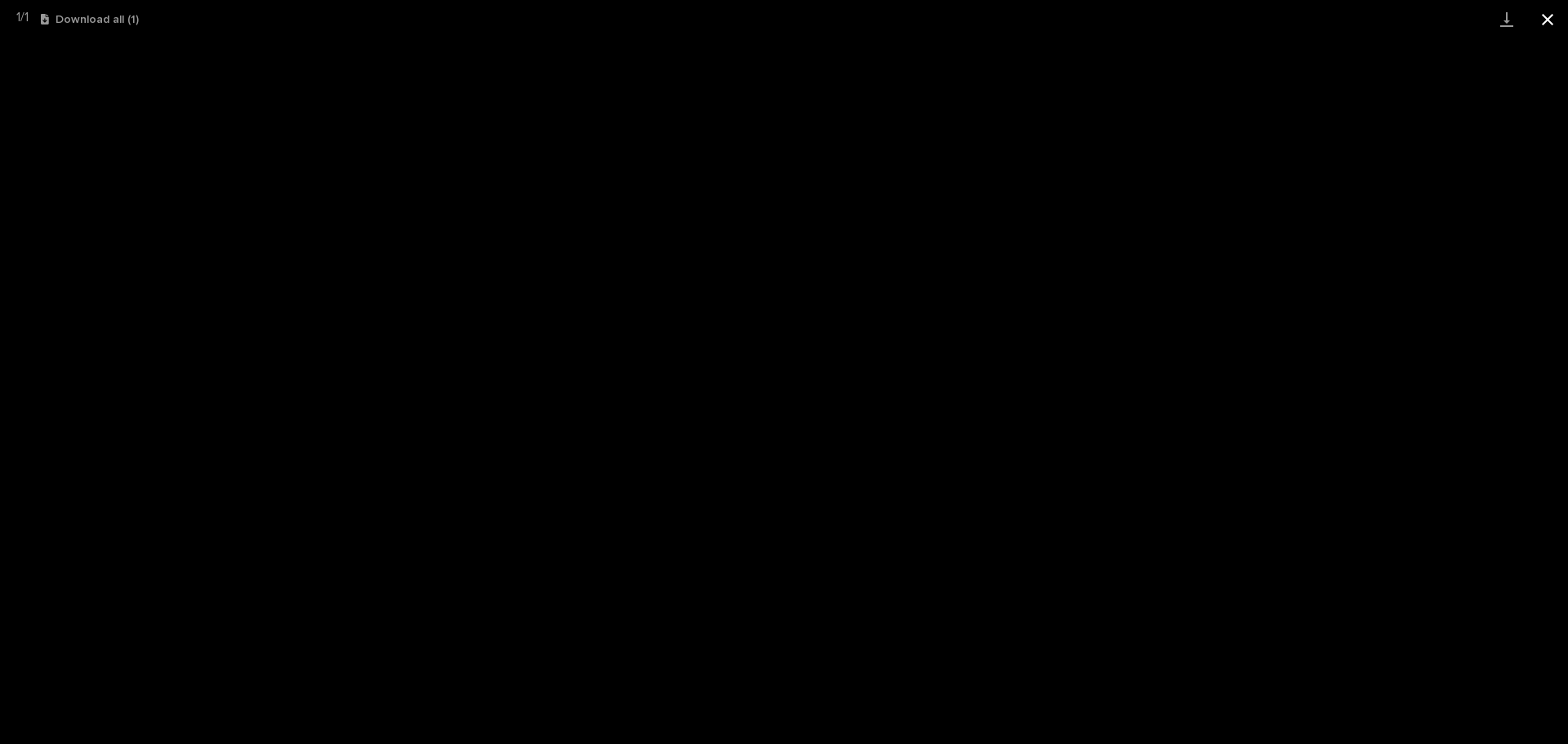
click at [1545, 23] on button "Close gallery" at bounding box center [1548, 19] width 41 height 38
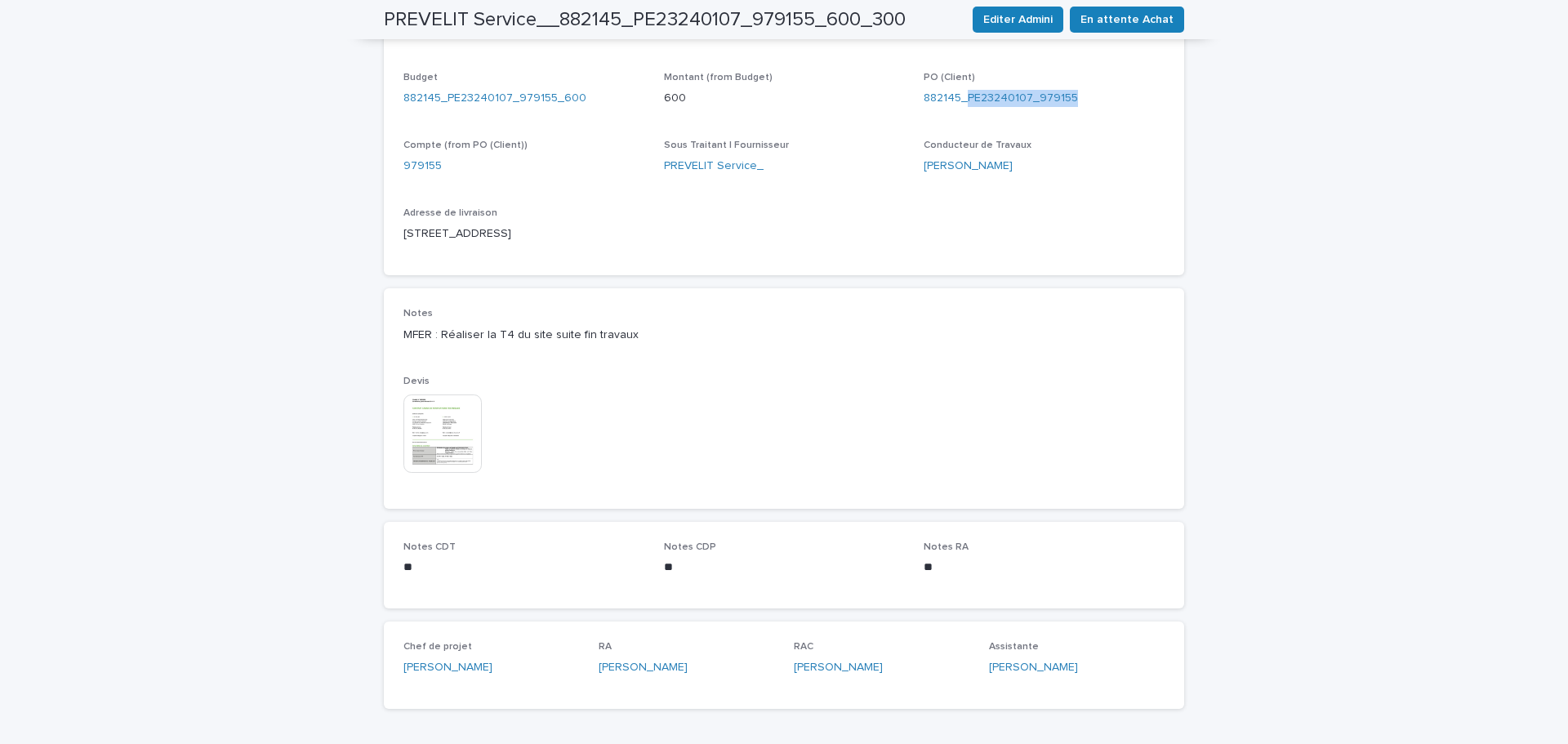
scroll to position [245, 0]
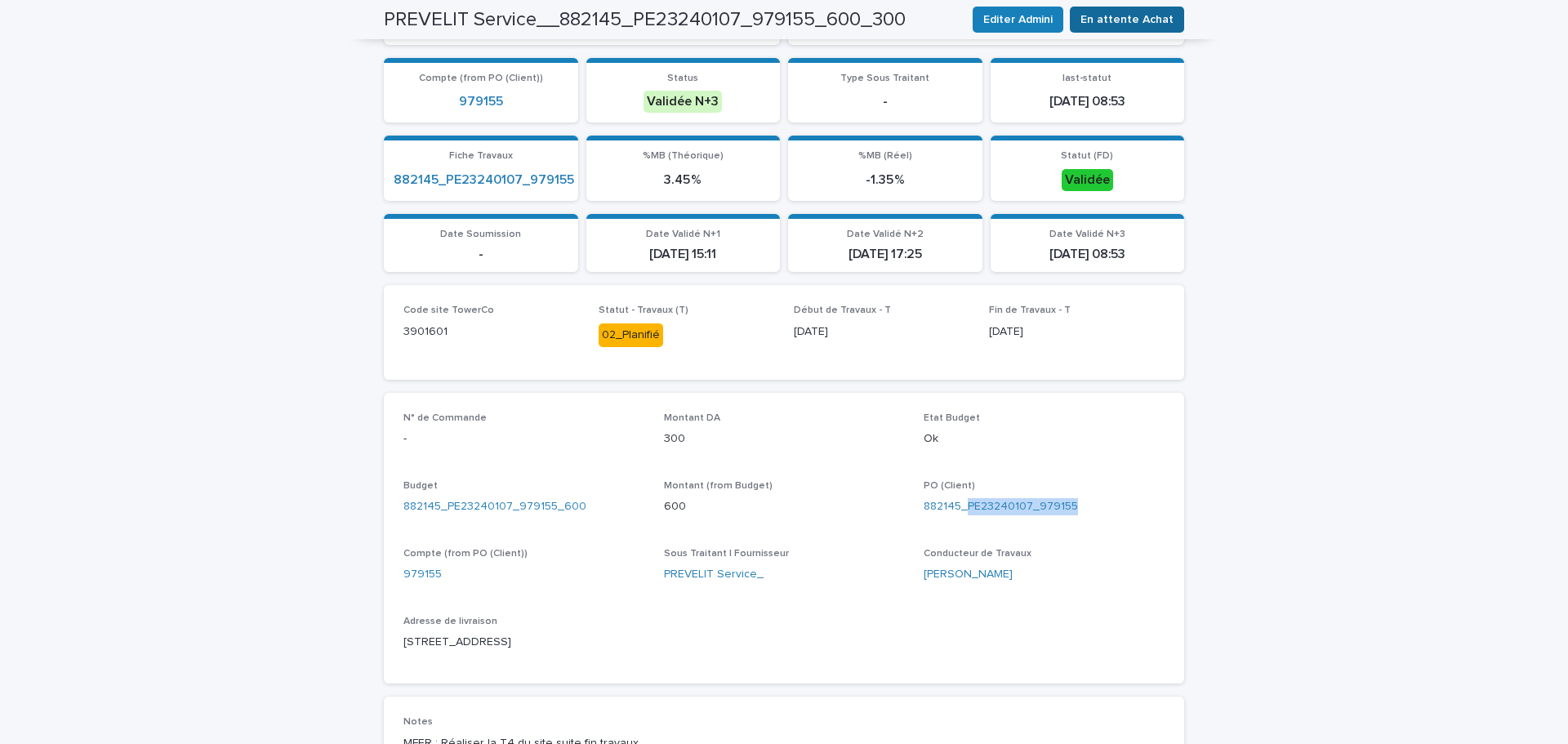
click at [1122, 20] on span "En attente Achat" at bounding box center [1127, 20] width 94 height 17
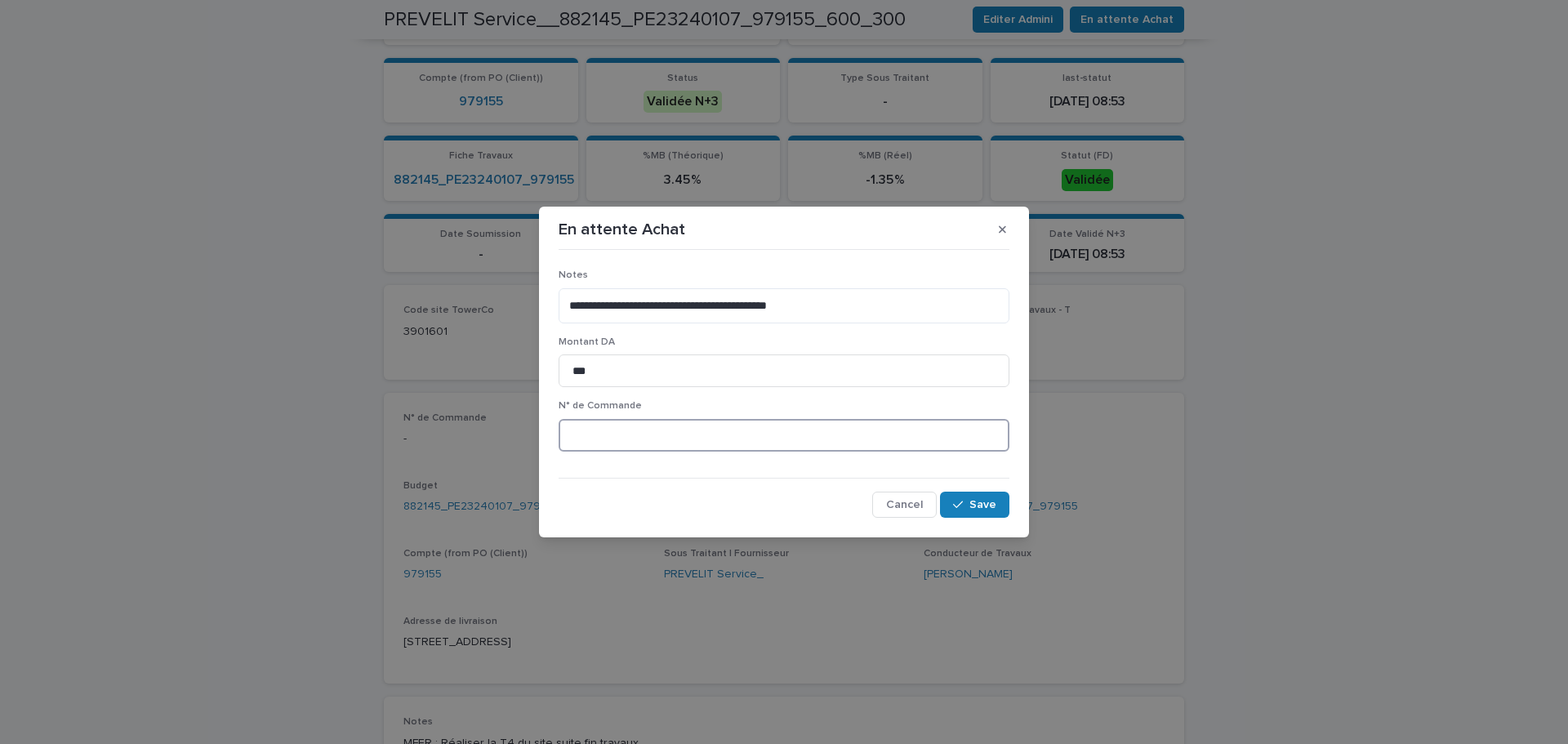
click at [642, 443] on input at bounding box center [784, 436] width 451 height 33
paste input "*******"
type input "********"
click at [990, 507] on span "Save" at bounding box center [983, 505] width 27 height 12
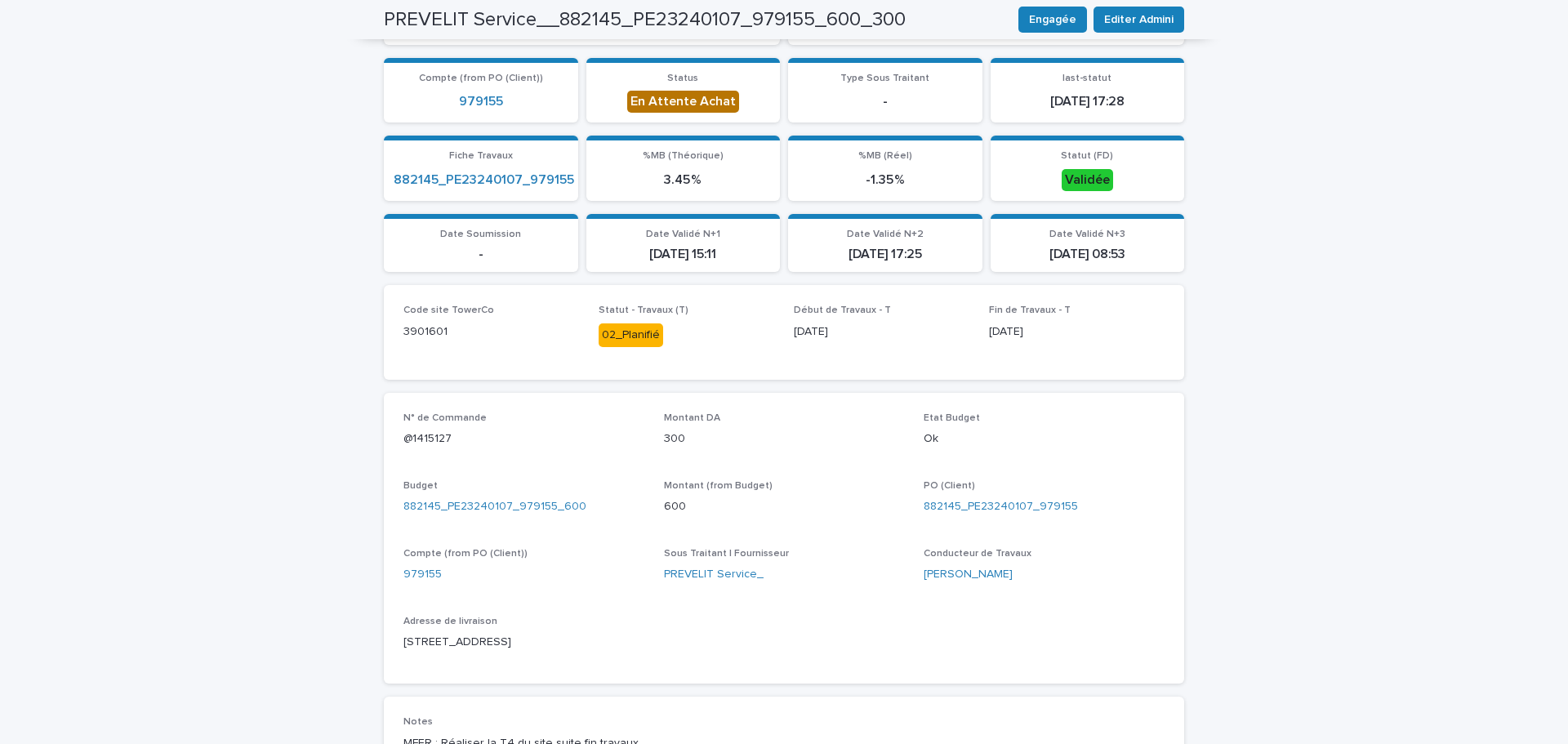
scroll to position [0, 0]
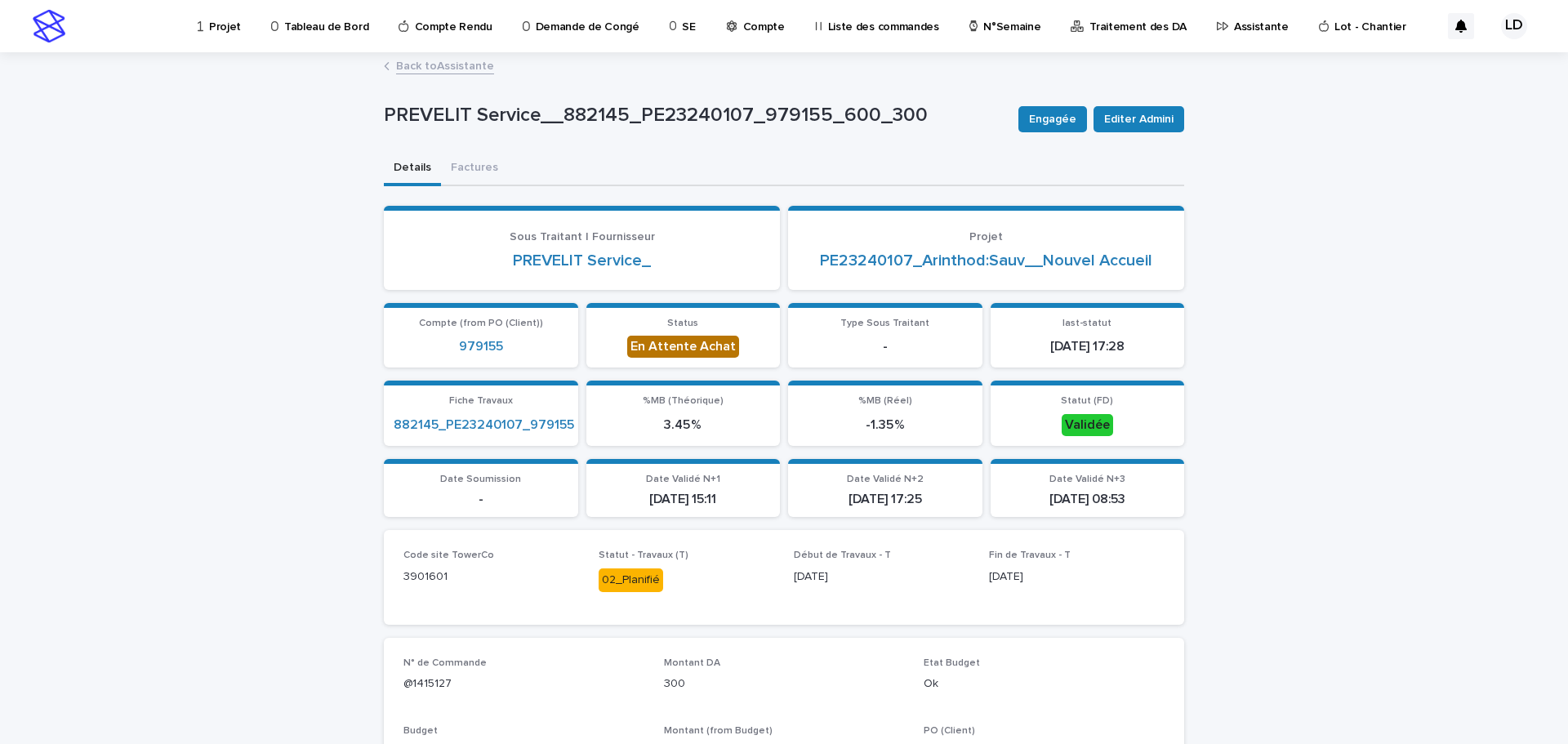
click at [1236, 24] on p "Assistante" at bounding box center [1262, 17] width 55 height 34
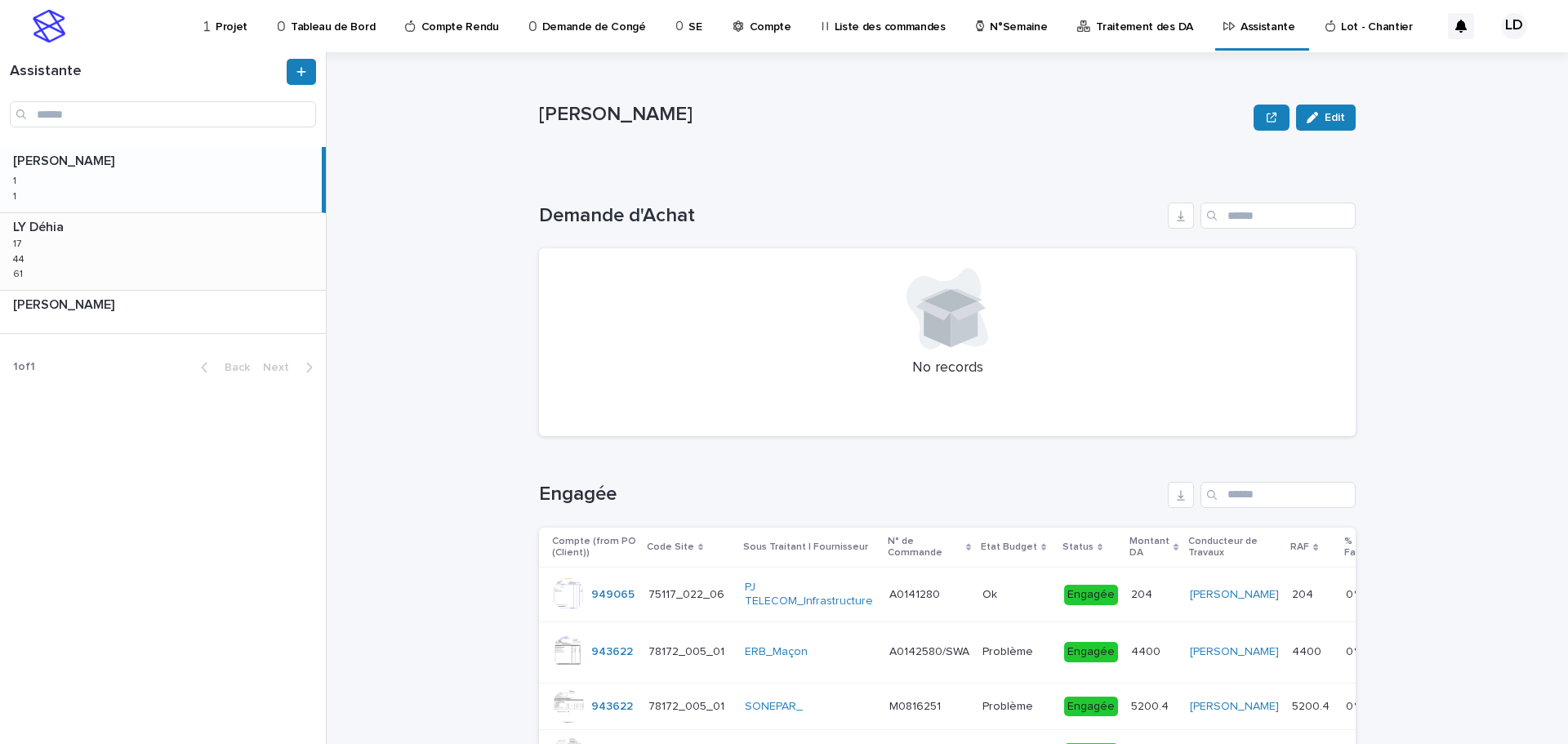
click at [176, 262] on div "LY Déhia LY Déhia 17 17 44 44 61 61" at bounding box center [163, 252] width 326 height 77
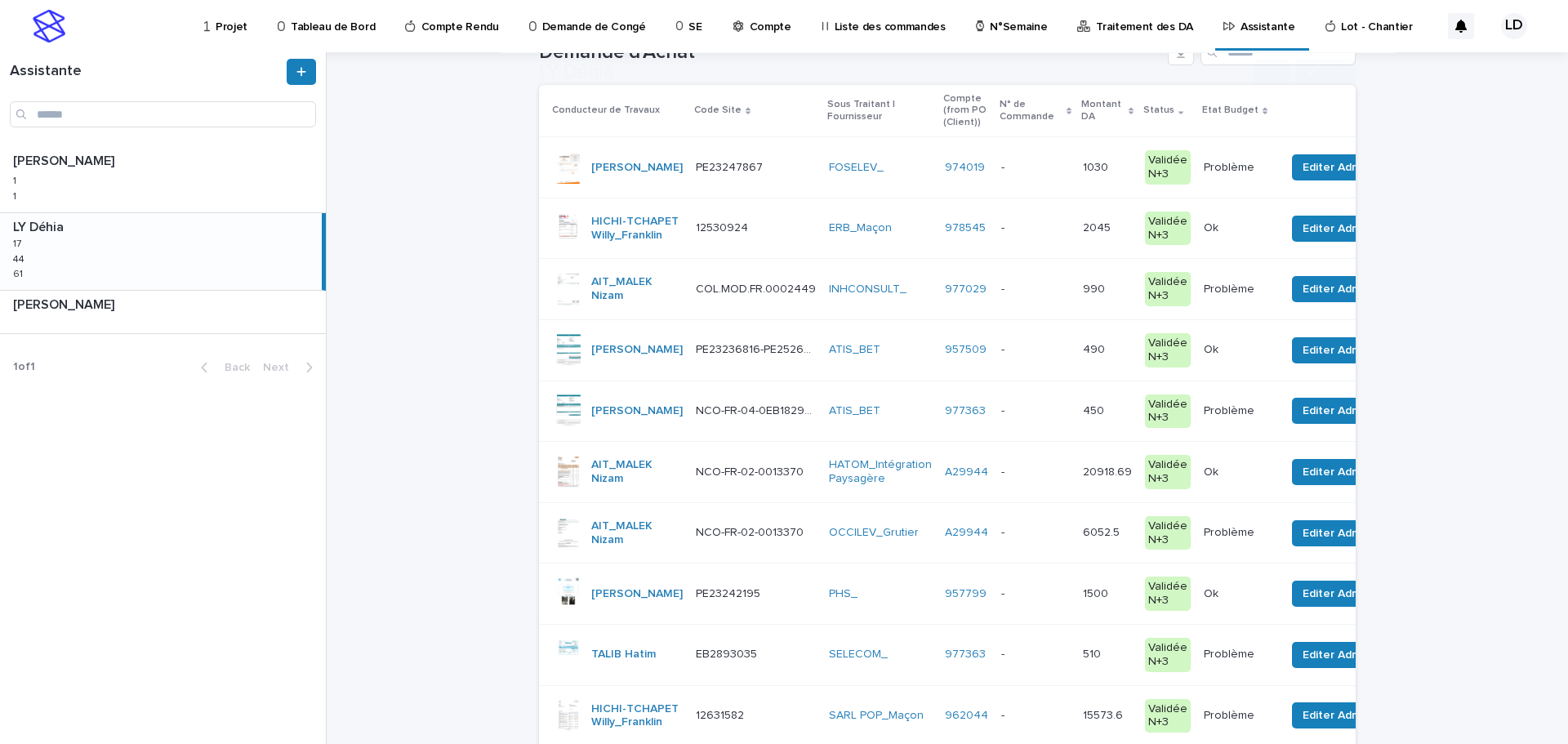
scroll to position [245, 0]
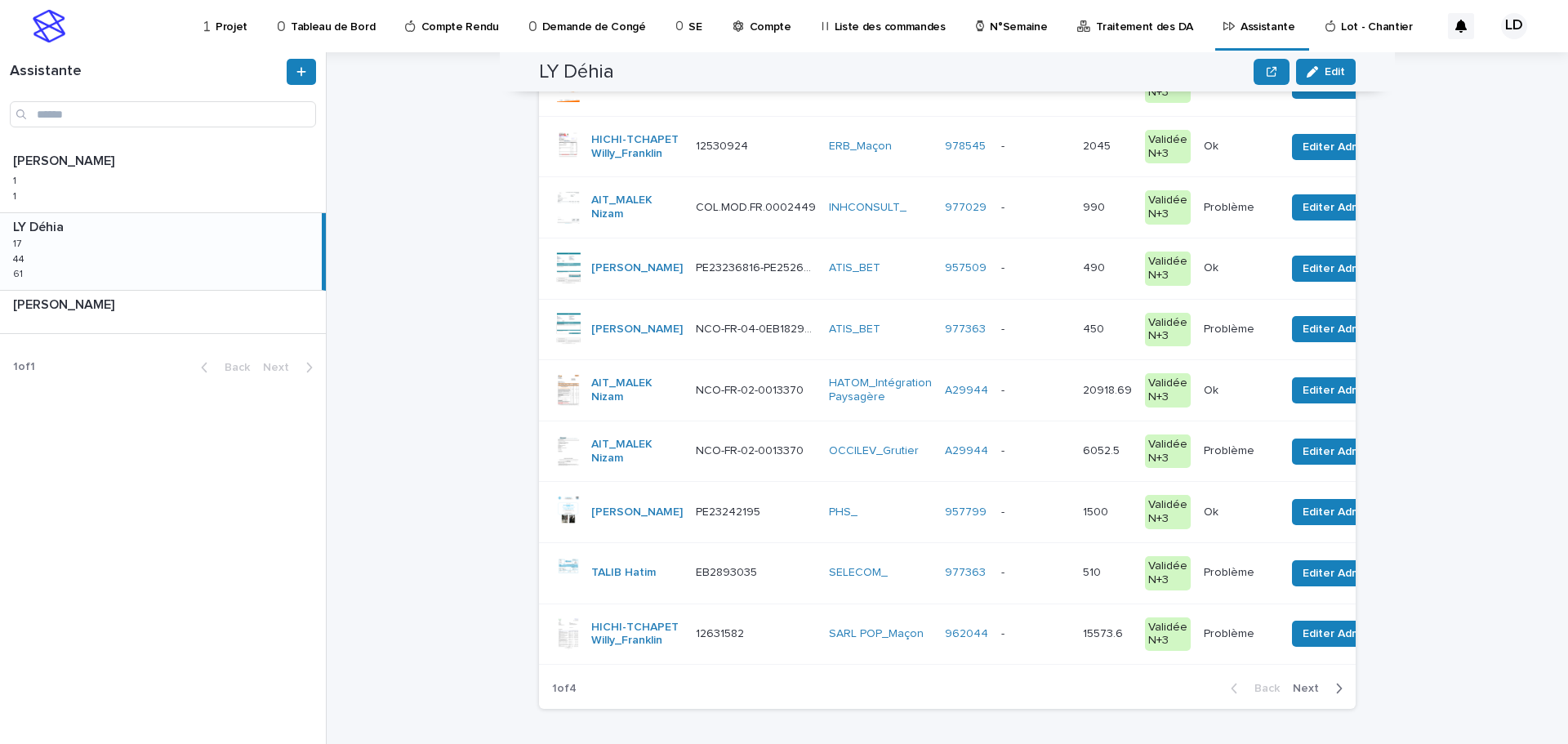
click at [1301, 694] on span "Next" at bounding box center [1311, 688] width 36 height 12
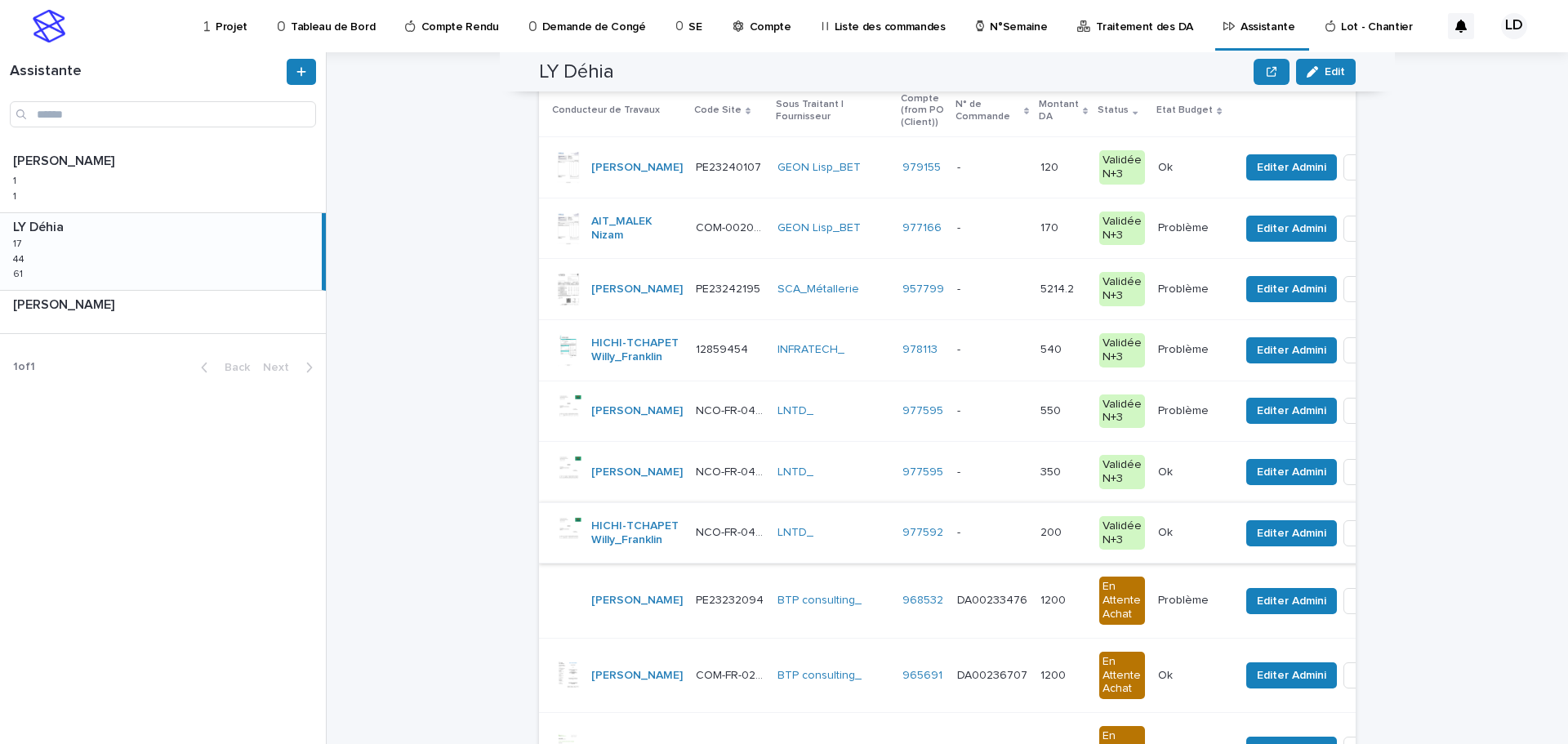
scroll to position [82, 0]
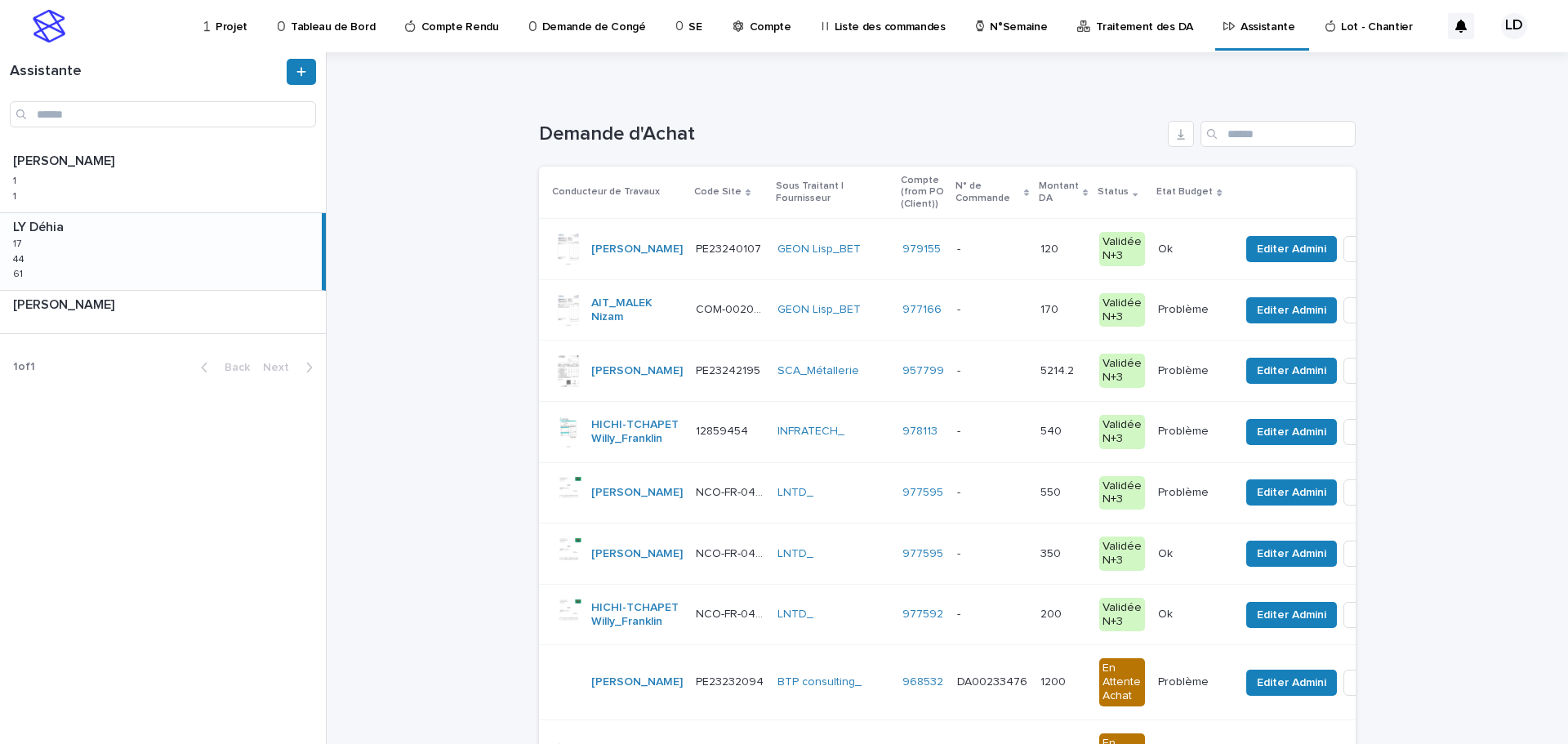
click at [771, 271] on td "GEON Lisp_BET" at bounding box center [834, 250] width 125 height 61
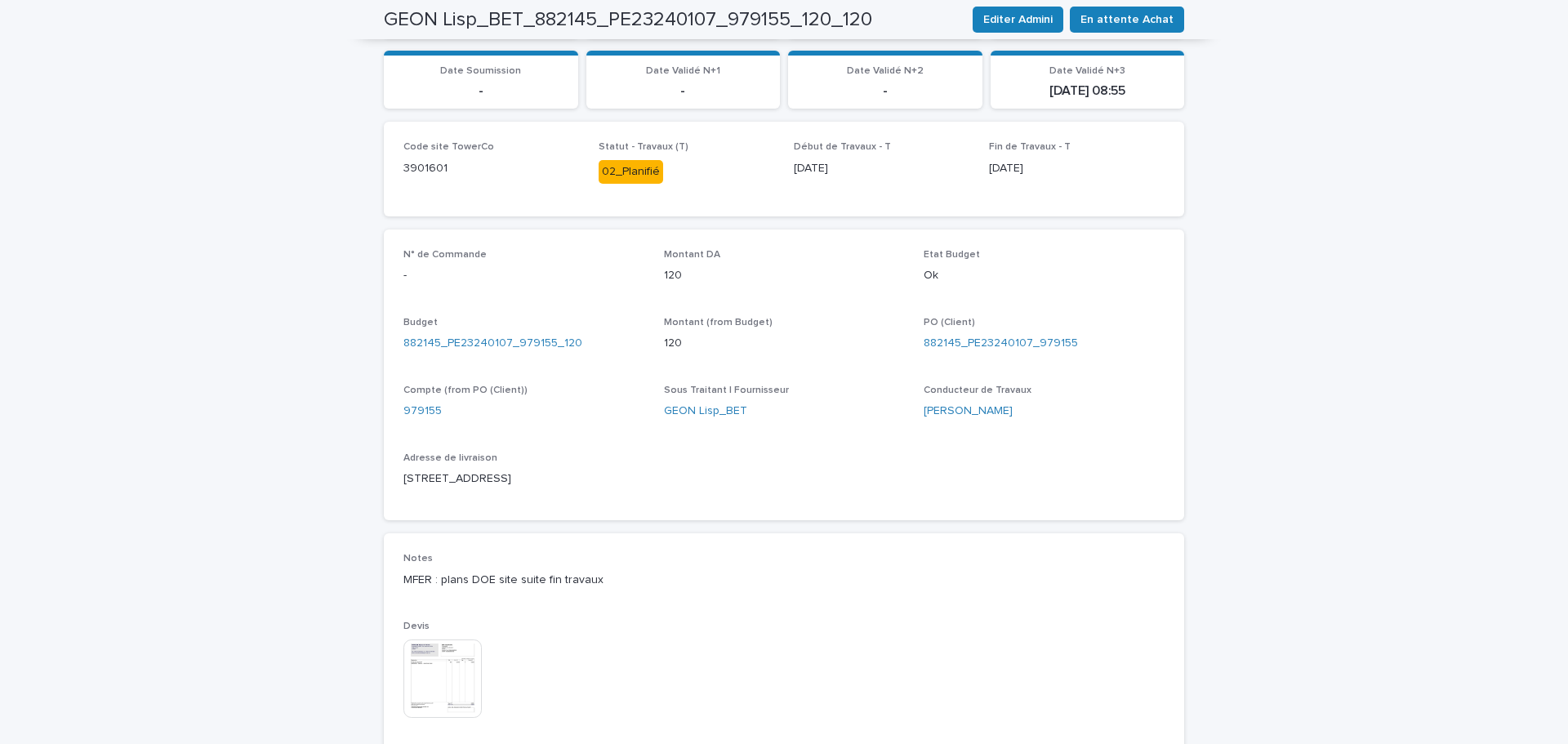
scroll to position [653, 0]
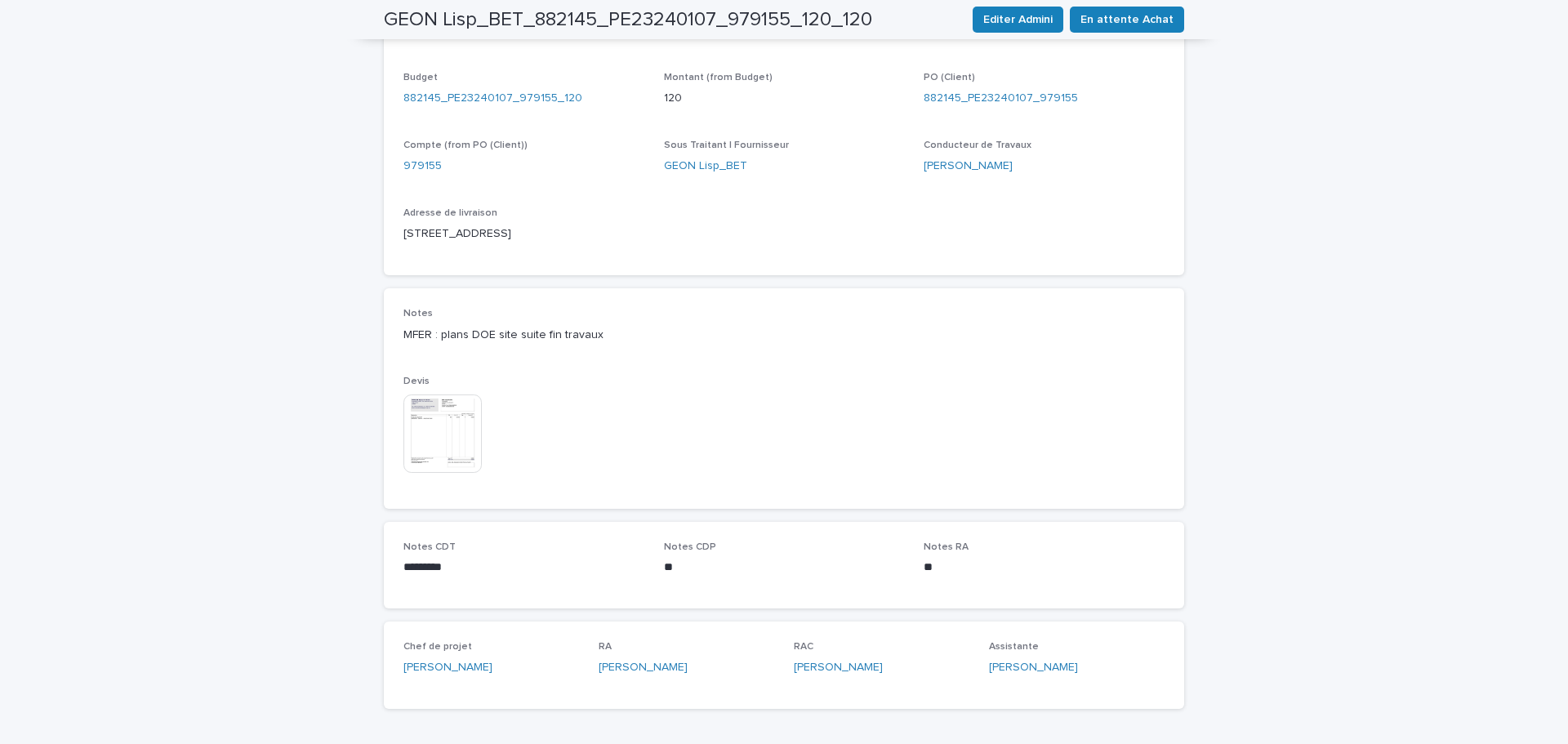
click at [422, 418] on img at bounding box center [443, 434] width 78 height 78
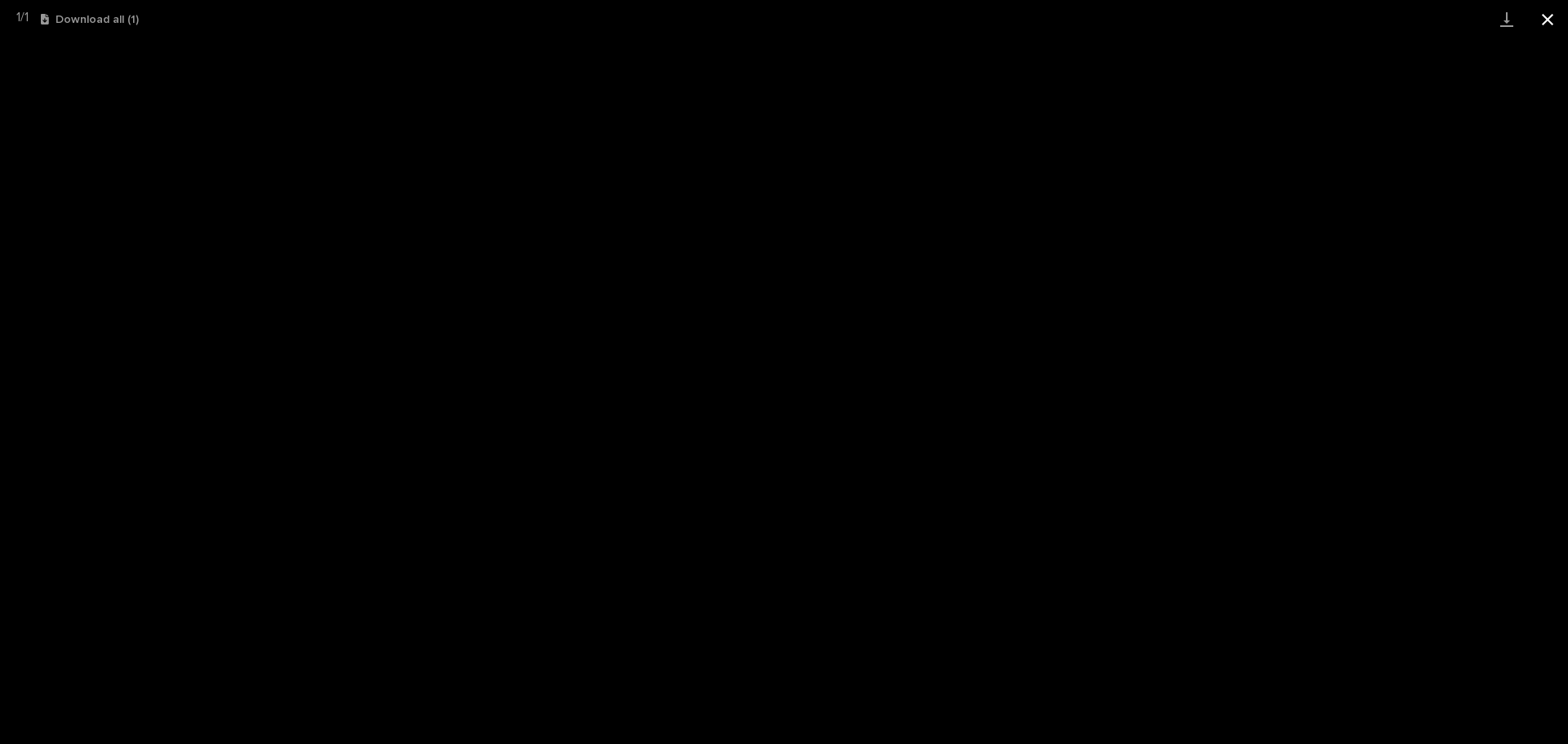
click at [1553, 16] on button "Close gallery" at bounding box center [1548, 19] width 41 height 38
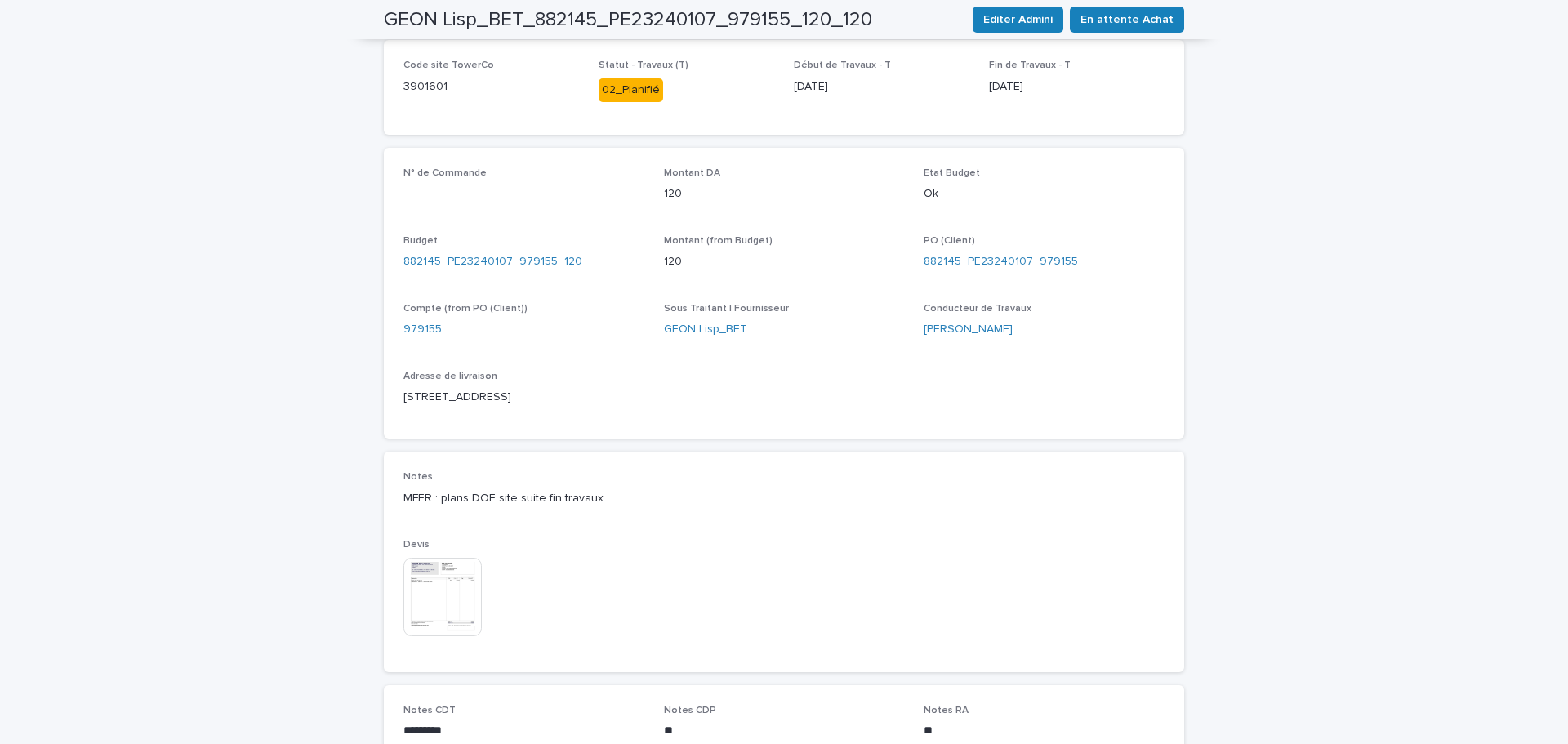
scroll to position [245, 0]
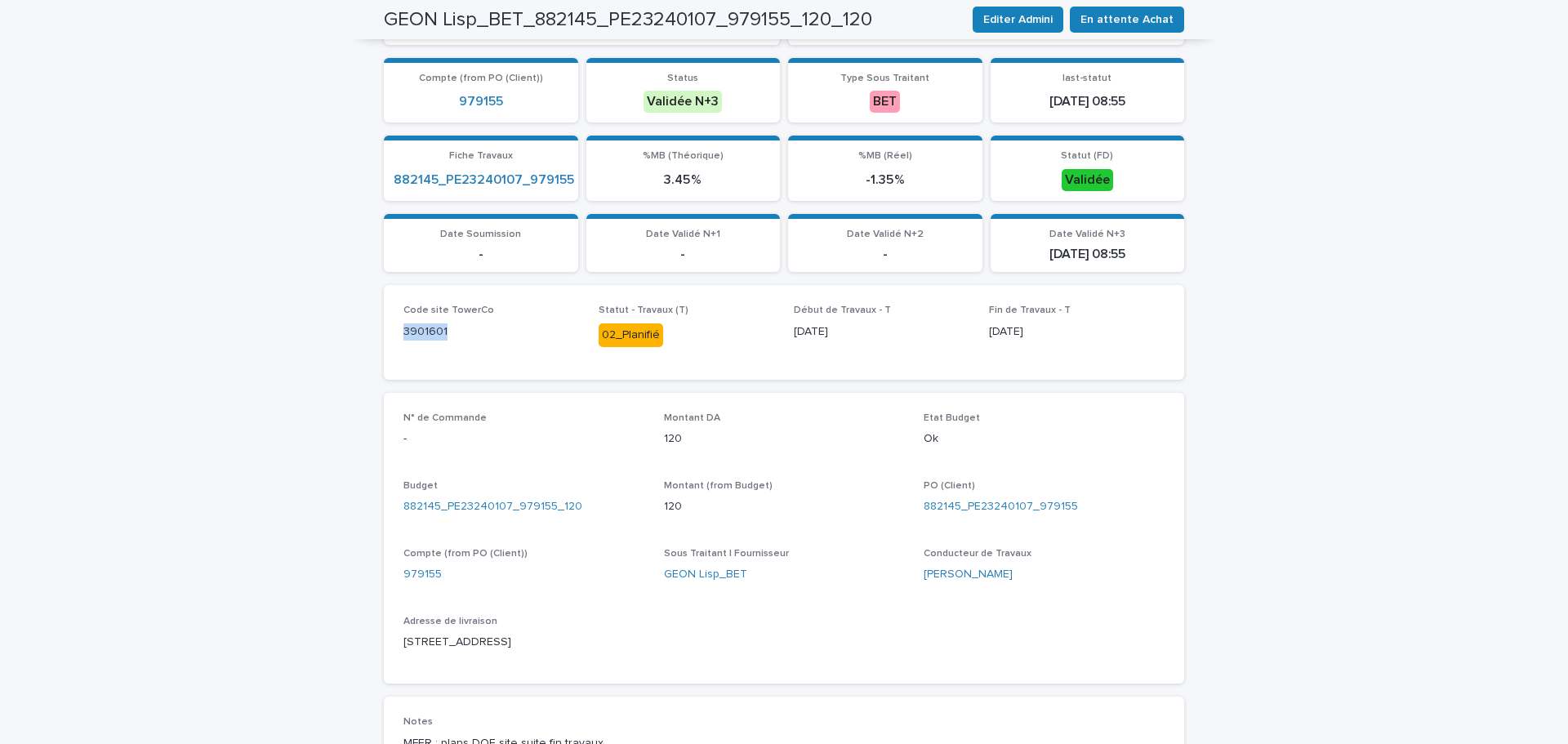
drag, startPoint x: 451, startPoint y: 333, endPoint x: 377, endPoint y: 328, distance: 74.2
click at [384, 328] on div "Code site TowerCo 3901601 Statut - Travaux (T) 02_Planifié Début de Travaux - T…" at bounding box center [784, 332] width 801 height 94
copy p "3901601"
drag, startPoint x: 1045, startPoint y: 511, endPoint x: 964, endPoint y: 500, distance: 81.7
click at [964, 500] on div "882145_PE23240107_979155" at bounding box center [1043, 507] width 241 height 18
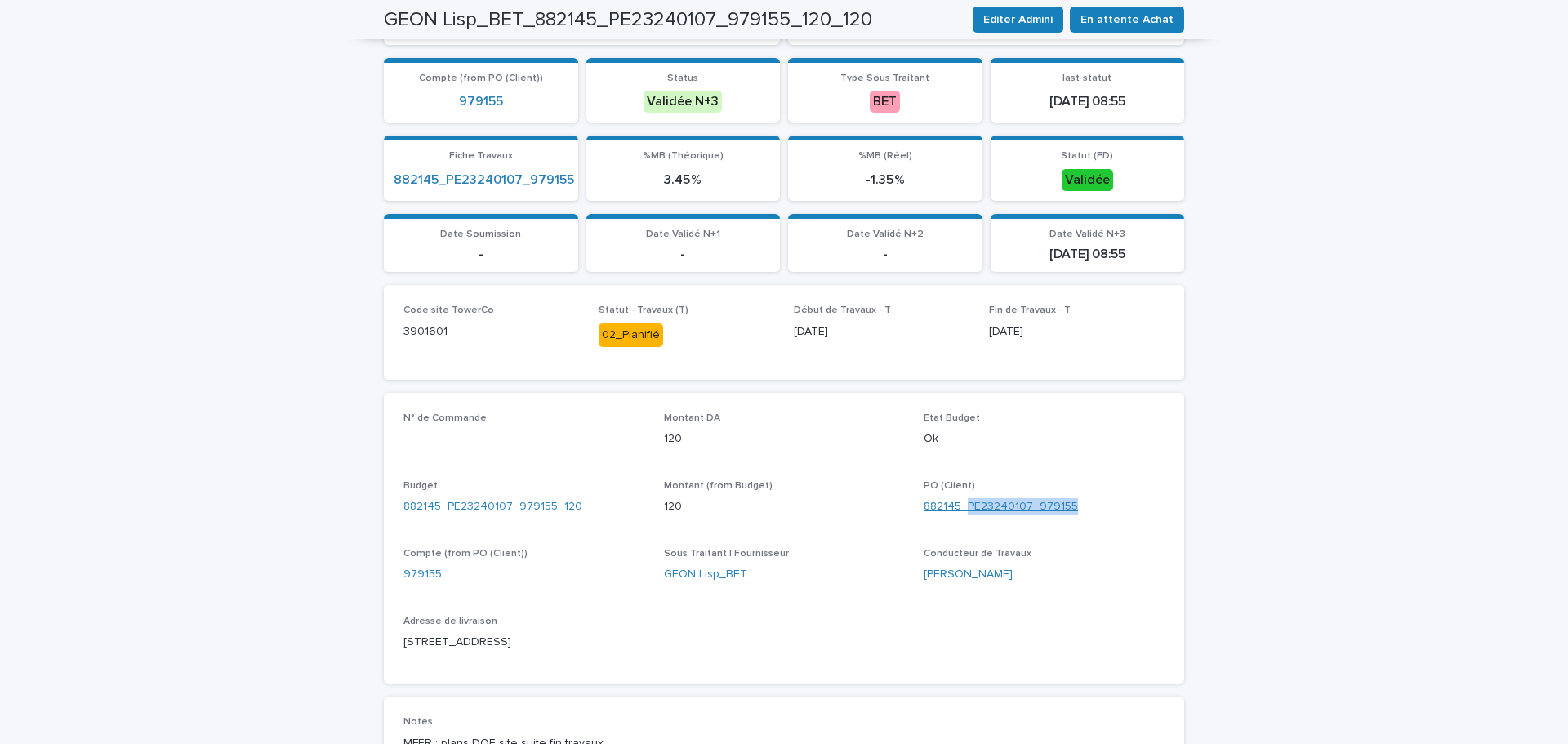
copy link "PE23240107_979155"
drag, startPoint x: 451, startPoint y: 331, endPoint x: 386, endPoint y: 333, distance: 65.0
click at [386, 333] on div "Code site TowerCo 3901601 Statut - Travaux (T) 02_Planifié Début de Travaux - T…" at bounding box center [784, 332] width 801 height 94
copy p "3901601"
drag, startPoint x: 612, startPoint y: 647, endPoint x: 392, endPoint y: 647, distance: 220.0
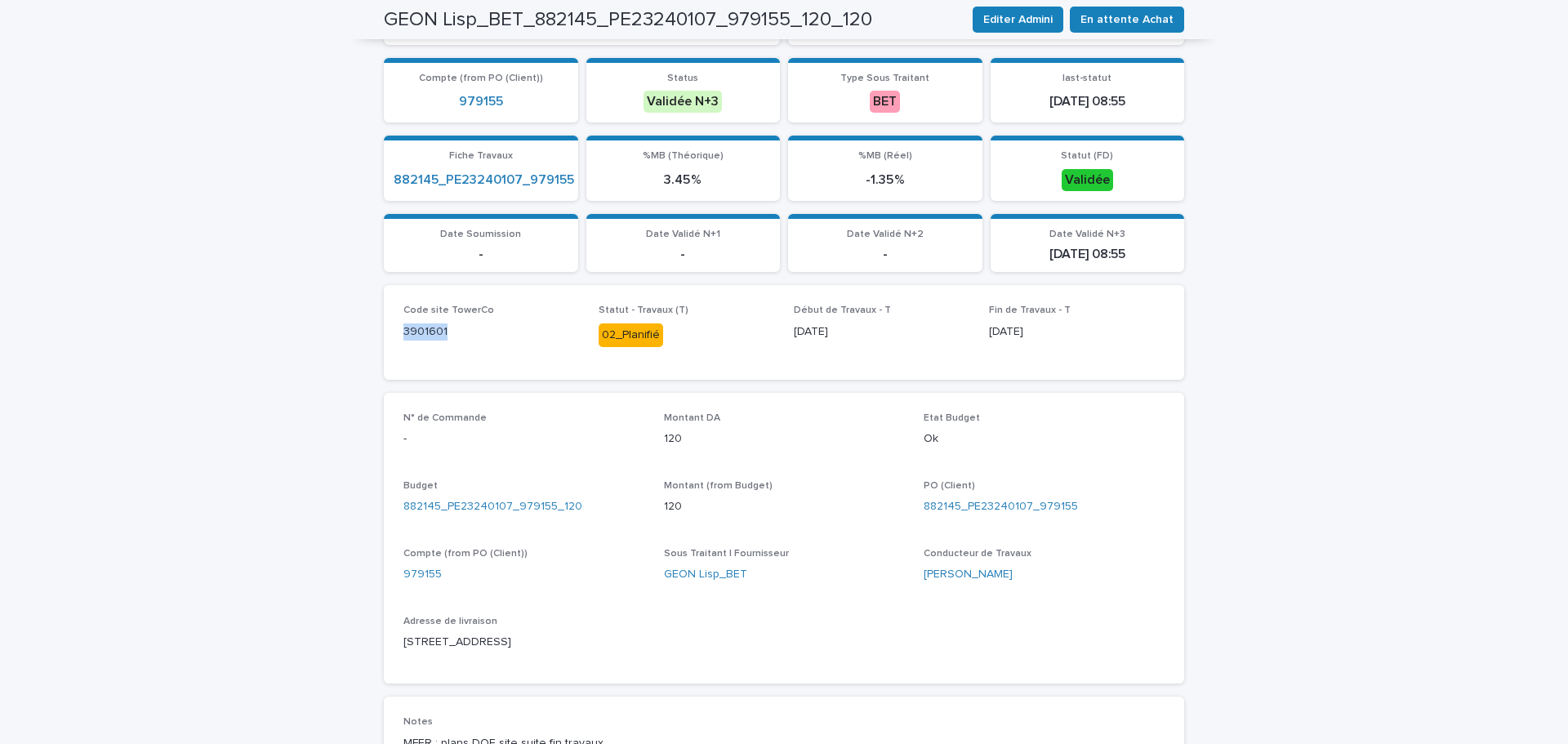
click at [392, 647] on div "N° de Commande - Montant DA 120 Etat Budget Ok Budget 882145_PE23240107_979155_…" at bounding box center [784, 538] width 801 height 292
copy p "23, rue Sauvieux 39240 Arinthod la Ville"
drag, startPoint x: 457, startPoint y: 330, endPoint x: 371, endPoint y: 333, distance: 86.1
click at [375, 333] on div "Loading... Saving… Loading... Saving… GEON Lisp_BET_882145_PE23240107_979155_12…" at bounding box center [784, 489] width 817 height 1362
drag, startPoint x: 1085, startPoint y: 503, endPoint x: 963, endPoint y: 507, distance: 122.1
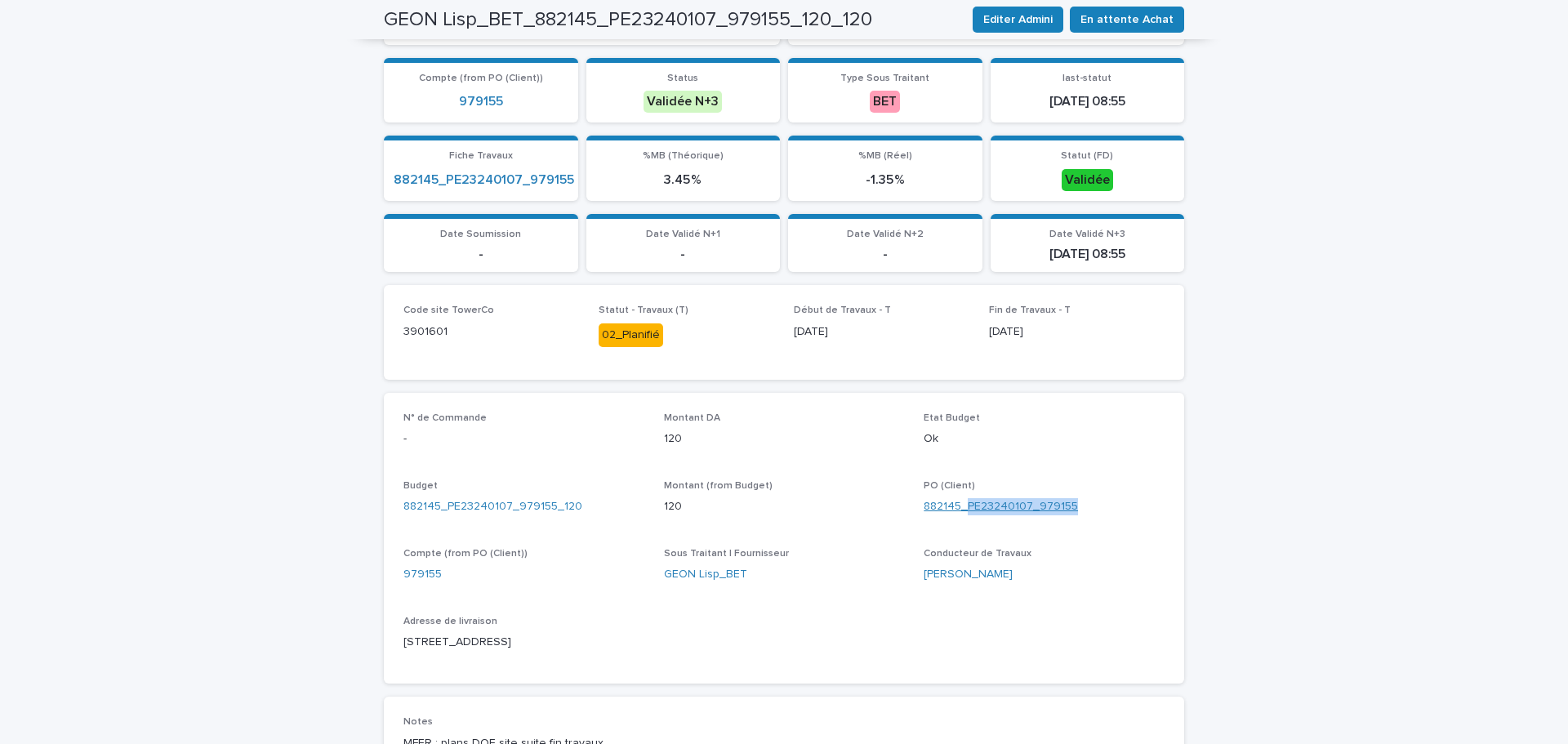
click at [963, 507] on div "882145_PE23240107_979155" at bounding box center [1043, 507] width 241 height 18
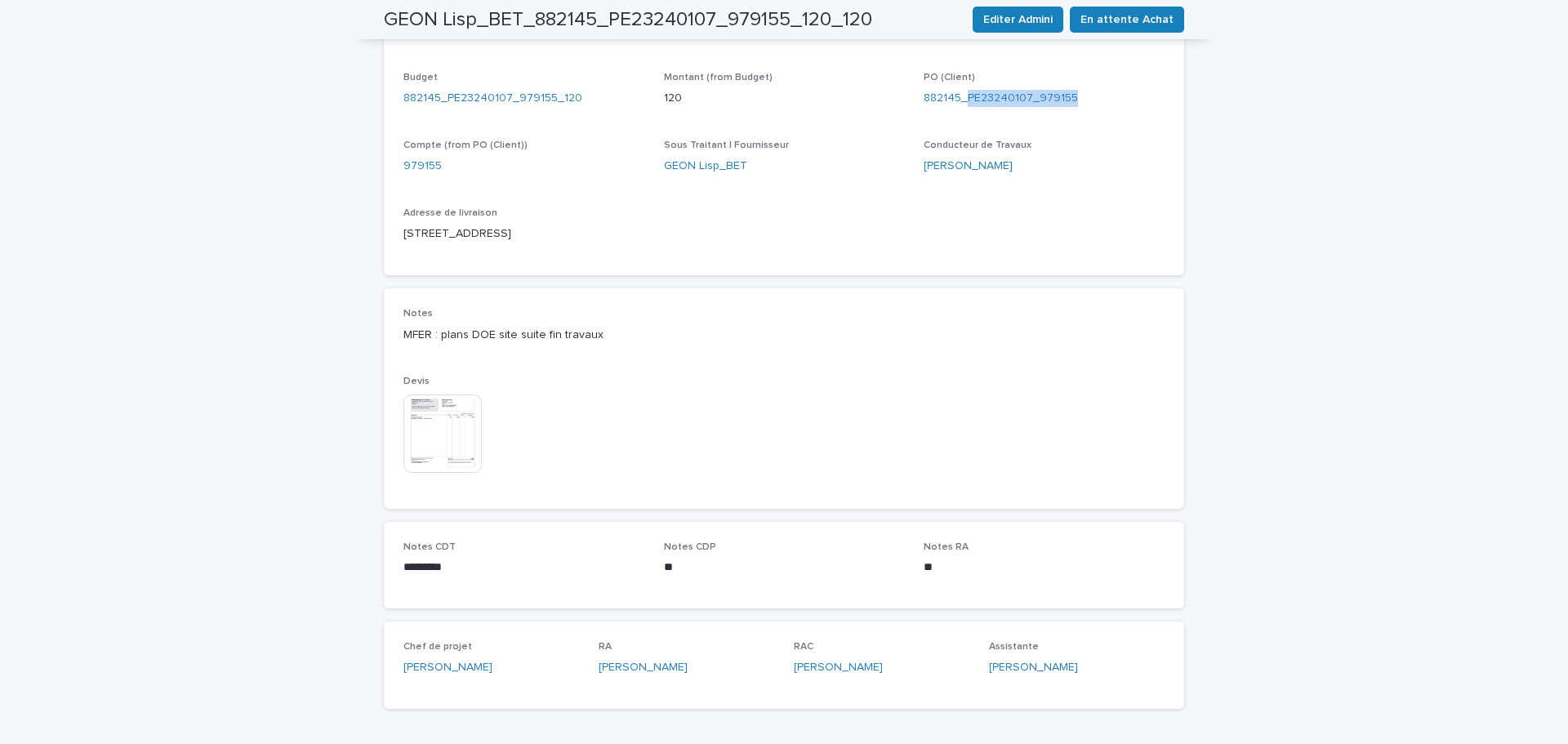
click at [415, 407] on img at bounding box center [443, 434] width 78 height 78
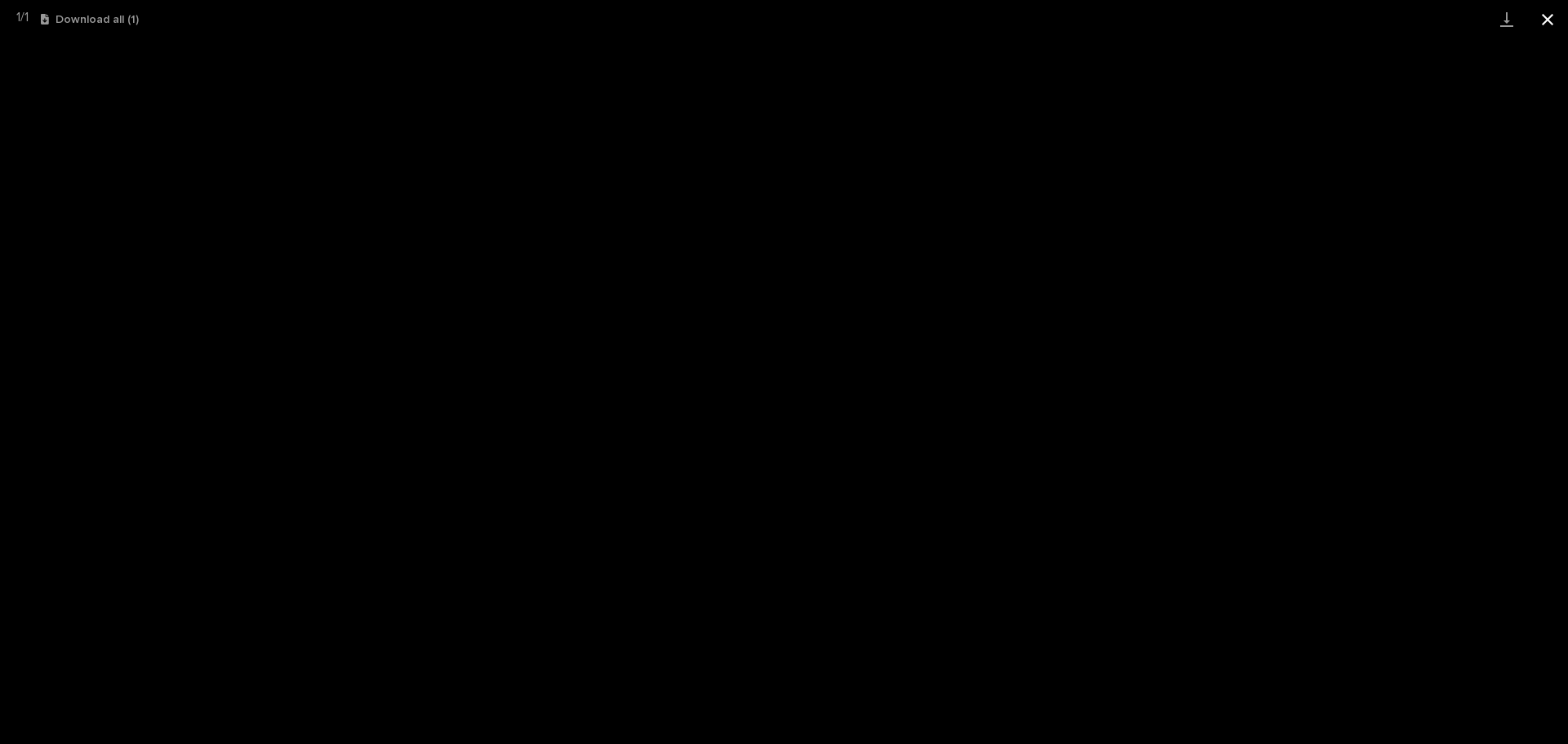
click at [1543, 15] on button "Close gallery" at bounding box center [1548, 19] width 41 height 38
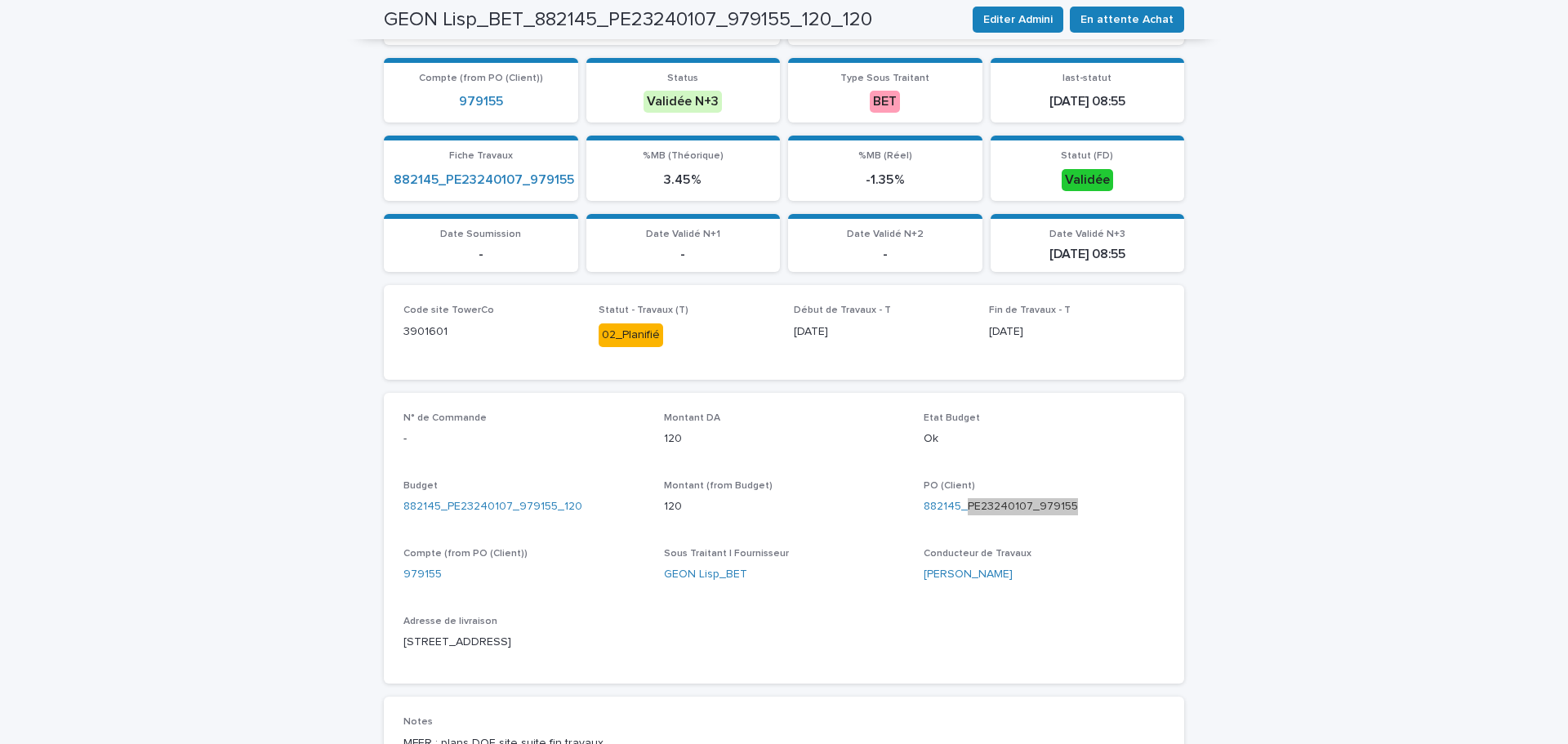
scroll to position [0, 0]
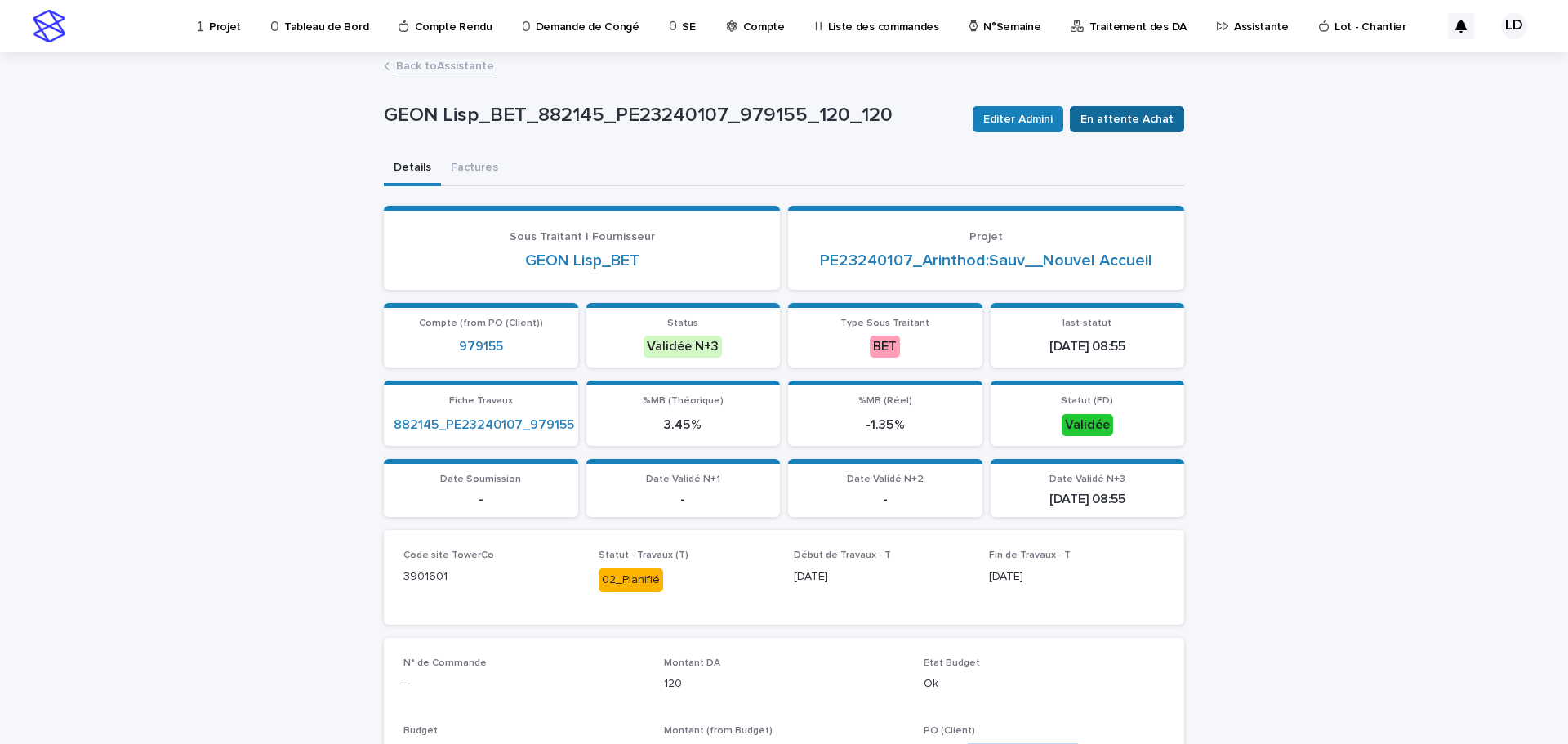
click at [1125, 120] on span "En attente Achat" at bounding box center [1127, 119] width 94 height 17
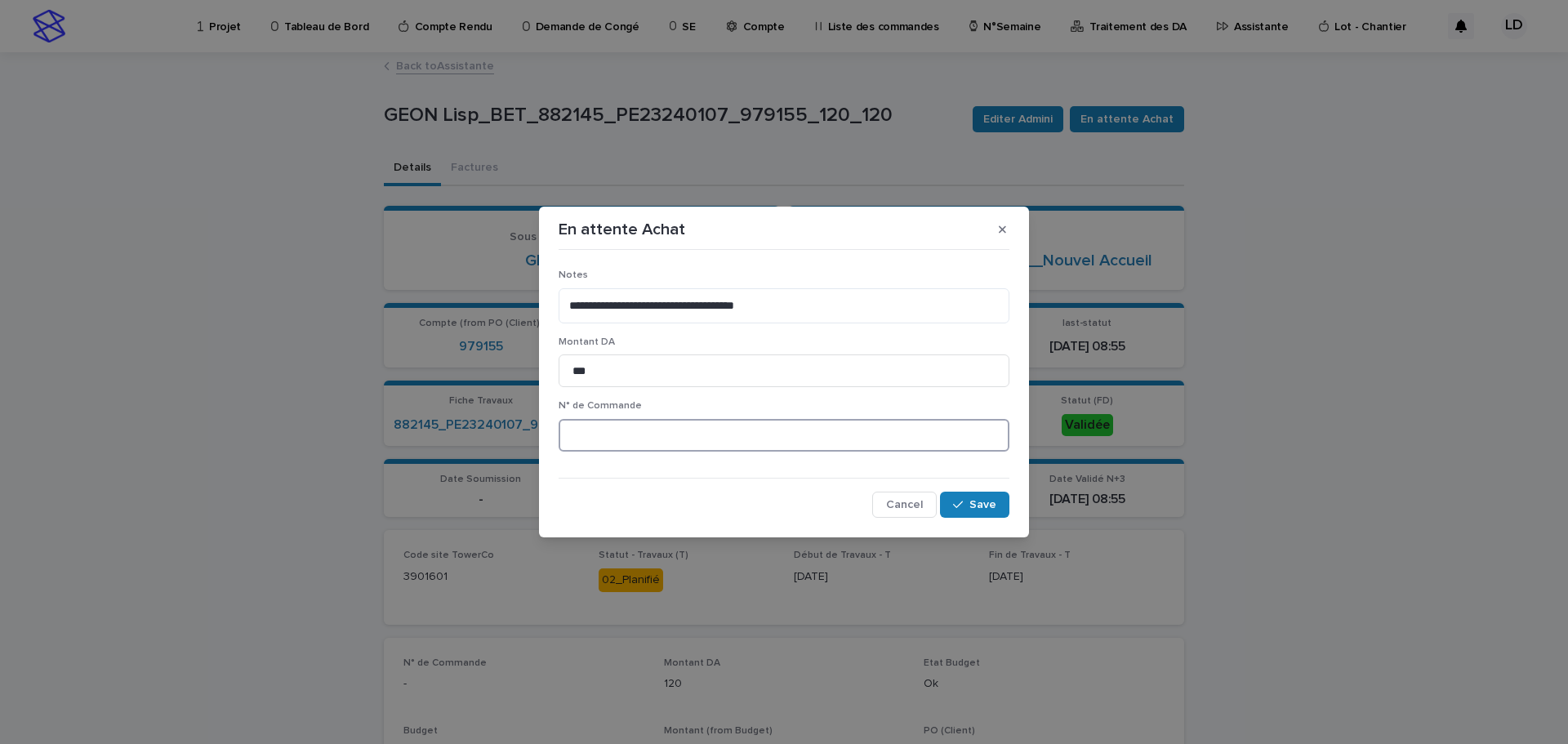
click at [632, 438] on input at bounding box center [784, 436] width 451 height 33
paste input "**********"
click at [691, 437] on input "**********" at bounding box center [784, 436] width 451 height 33
drag, startPoint x: 705, startPoint y: 433, endPoint x: 581, endPoint y: 432, distance: 124.0
click at [581, 432] on input "**********" at bounding box center [784, 436] width 451 height 33
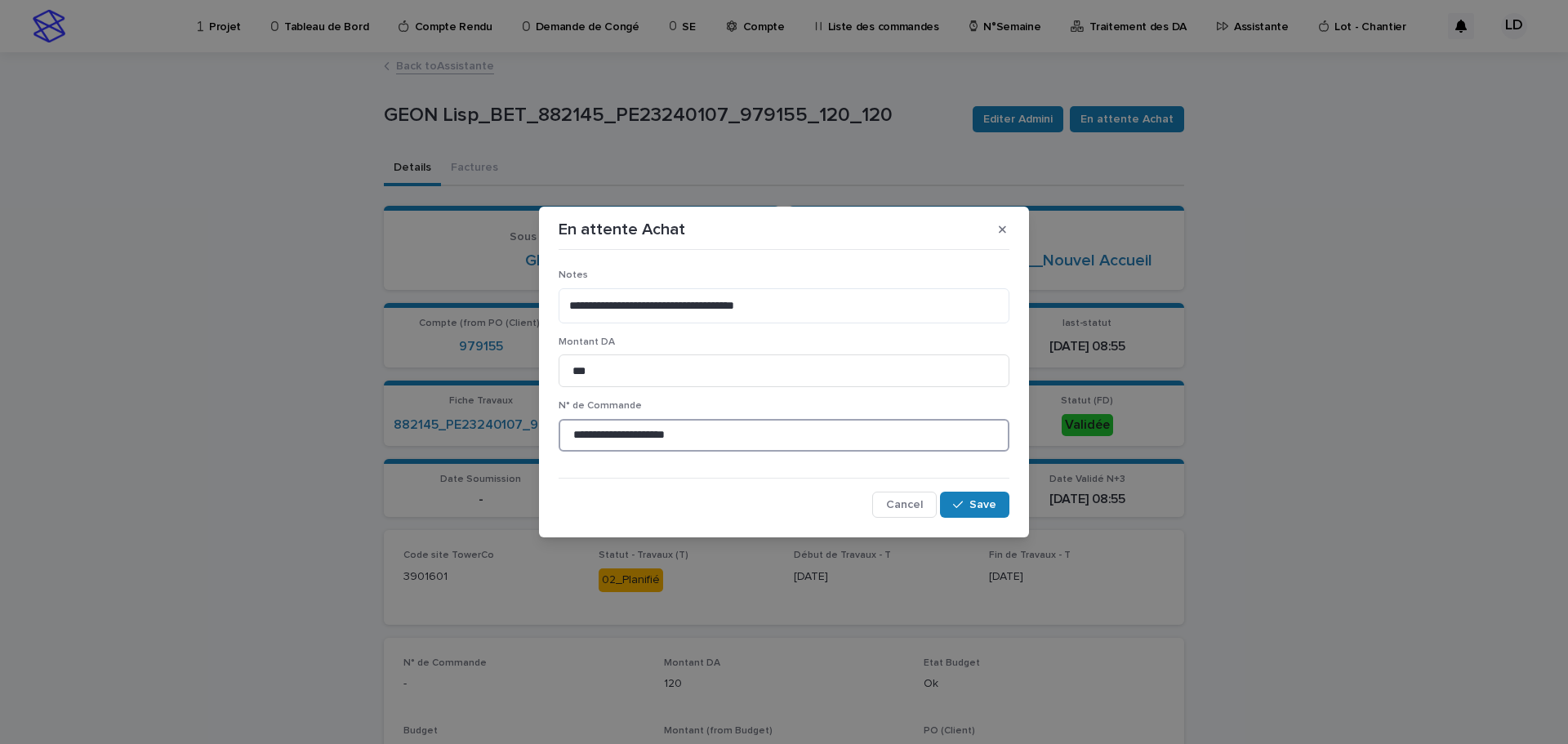
paste input
type input "********"
click at [994, 507] on span "Save" at bounding box center [983, 505] width 27 height 12
